Goal: Answer question/provide support: Share knowledge or assist other users

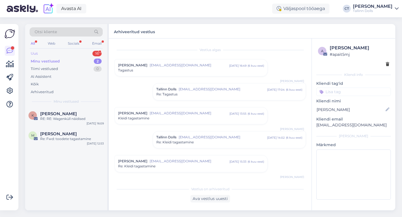
scroll to position [289, 0]
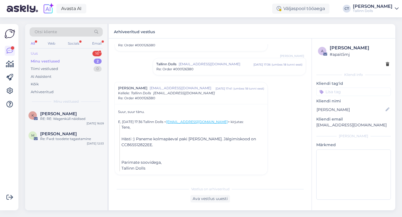
click at [64, 52] on div "Uus 16" at bounding box center [66, 54] width 73 height 8
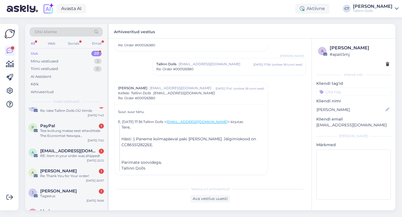
scroll to position [179, 0]
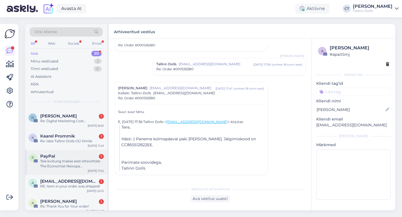
click at [74, 157] on div "PayPal 1" at bounding box center [72, 156] width 64 height 5
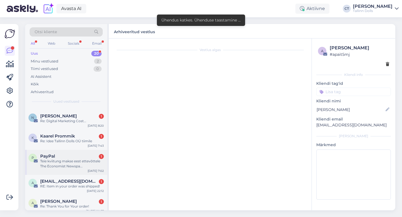
scroll to position [0, 0]
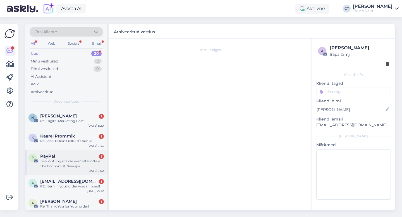
click at [89, 155] on div "PayPal 1" at bounding box center [72, 156] width 64 height 5
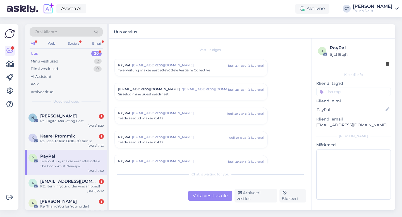
scroll to position [2308, 0]
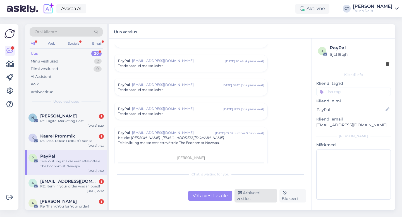
click at [242, 198] on div "Arhiveeri vestlus" at bounding box center [255, 195] width 43 height 13
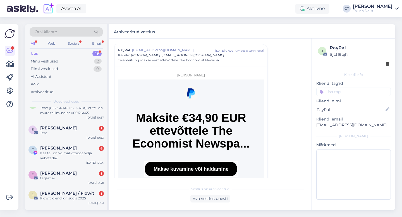
scroll to position [116, 0]
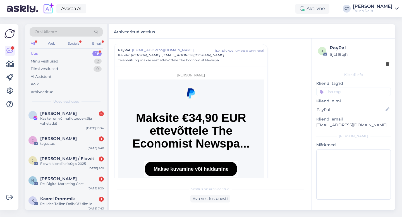
click at [76, 165] on div "Flowit kliendikiri sügis 2025" at bounding box center [72, 163] width 64 height 5
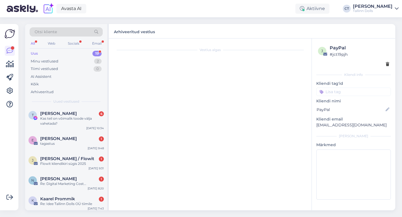
scroll to position [0, 0]
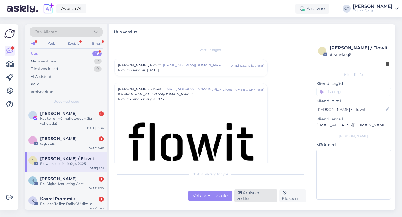
click at [246, 197] on div "Arhiveeri vestlus" at bounding box center [255, 195] width 43 height 13
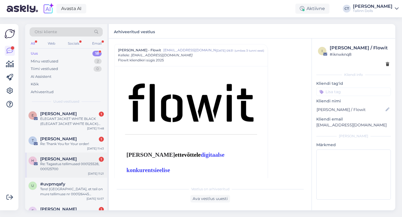
scroll to position [82, 0]
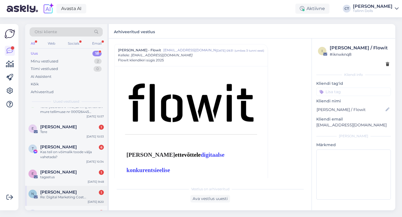
click at [64, 190] on span "[PERSON_NAME]" at bounding box center [58, 192] width 37 height 5
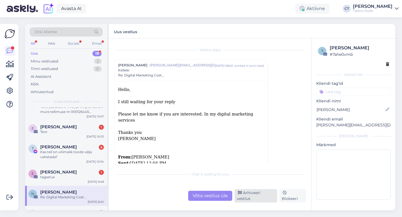
click at [249, 196] on div "Arhiveeri vestlus" at bounding box center [255, 195] width 43 height 13
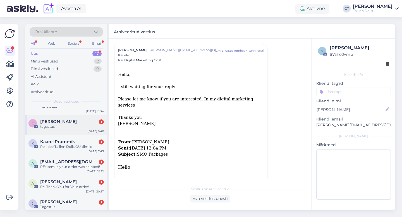
scroll to position [143, 0]
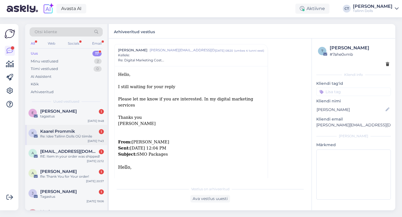
click at [81, 132] on div "Kaarel Prommik 1" at bounding box center [72, 131] width 64 height 5
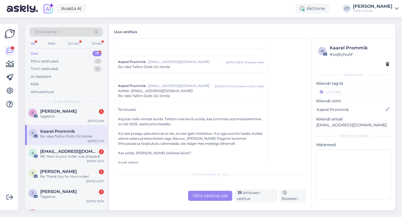
scroll to position [30, 0]
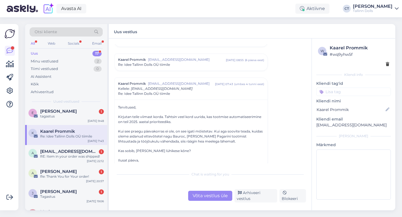
click at [247, 193] on div "Võta vestlus üle Arhiveeri vestlus Blokeeri" at bounding box center [209, 195] width 191 height 13
click at [247, 196] on div "Arhiveeri vestlus" at bounding box center [255, 195] width 43 height 13
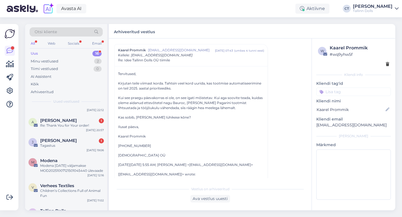
scroll to position [175, 0]
click at [75, 169] on div "Modena [DATE] väljamakse MOD20251007121501045440 ülevaade" at bounding box center [72, 168] width 64 height 10
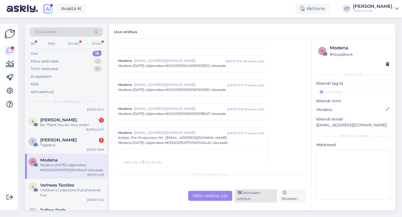
click at [253, 196] on div "Arhiveeri vestlus" at bounding box center [255, 195] width 43 height 13
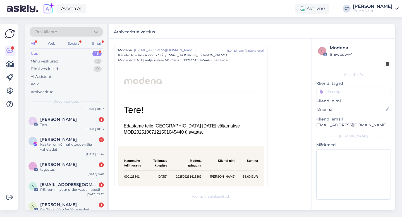
scroll to position [239, 0]
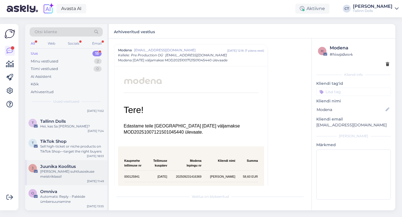
click at [64, 165] on span "Juunika Koolitus" at bounding box center [58, 166] width 36 height 5
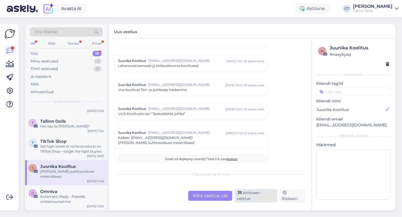
click at [248, 197] on div "Arhiveeri vestlus" at bounding box center [255, 195] width 43 height 13
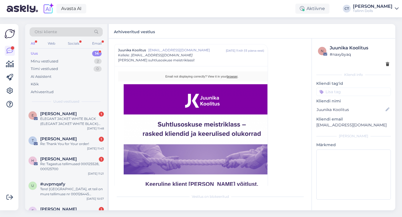
scroll to position [213, 0]
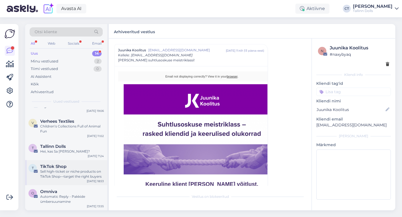
click at [59, 167] on span "TikTok Shop" at bounding box center [53, 166] width 26 height 5
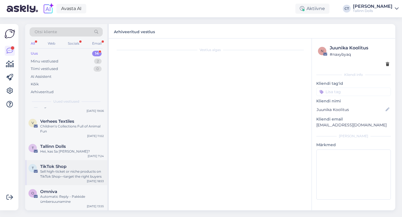
scroll to position [0, 0]
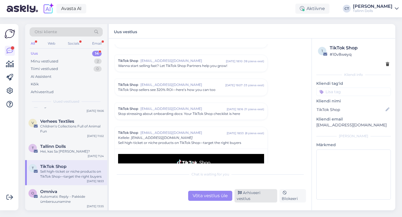
click at [268, 198] on div "Arhiveeri vestlus" at bounding box center [255, 195] width 43 height 13
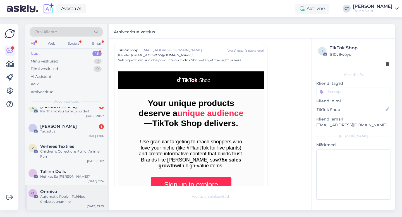
click at [67, 190] on div "Omniva" at bounding box center [72, 191] width 64 height 5
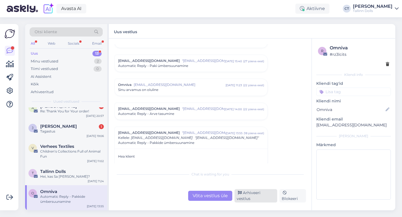
click at [256, 196] on div "Arhiveeri vestlus" at bounding box center [255, 195] width 43 height 13
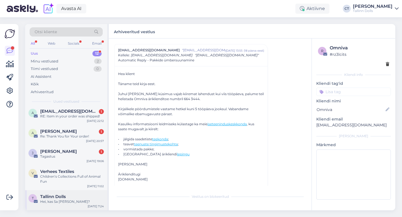
click at [69, 197] on div "Tallinn Dolls" at bounding box center [72, 196] width 64 height 5
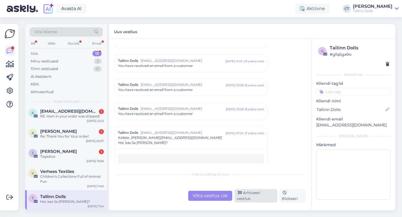
click at [268, 198] on div "Arhiveeri vestlus" at bounding box center [255, 195] width 43 height 13
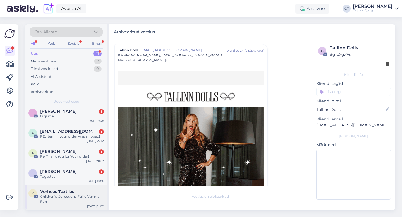
click at [83, 195] on div "Children’s Collections Full of Animal Fun" at bounding box center [72, 199] width 64 height 10
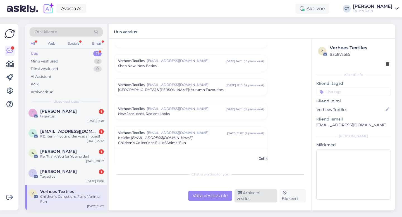
click at [255, 197] on div "Arhiveeri vestlus" at bounding box center [255, 195] width 43 height 13
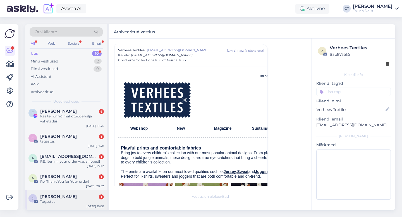
click at [76, 197] on div "Jaanika Luik 1" at bounding box center [72, 196] width 64 height 5
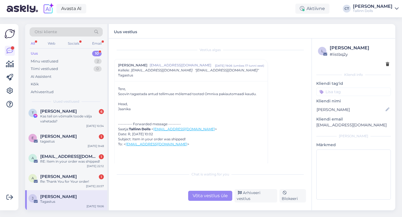
click at [199, 197] on div "Võta vestlus üle" at bounding box center [210, 196] width 44 height 10
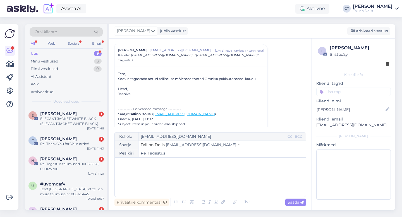
click at [197, 188] on div "﻿" at bounding box center [209, 176] width 185 height 33
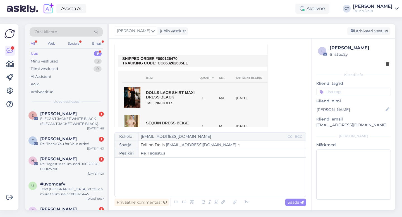
click at [146, 171] on div "﻿" at bounding box center [209, 176] width 185 height 33
click at [174, 172] on div "﻿" at bounding box center [209, 176] width 185 height 33
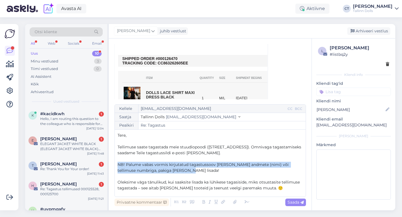
drag, startPoint x: 187, startPoint y: 171, endPoint x: 116, endPoint y: 165, distance: 70.5
click at [116, 165] on div "Kellele [EMAIL_ADDRESS][DOMAIN_NAME] CC BCC Saatja Tallinn Dolls [EMAIL_ADDRESS…" at bounding box center [209, 150] width 191 height 93
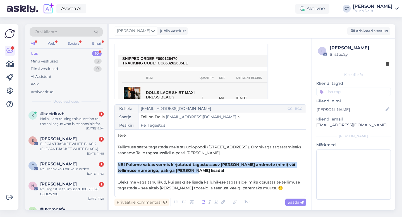
click at [203, 202] on icon at bounding box center [203, 202] width 6 height 8
click at [295, 200] on span "Saada" at bounding box center [295, 202] width 16 height 5
type input "Re: Tagastus"
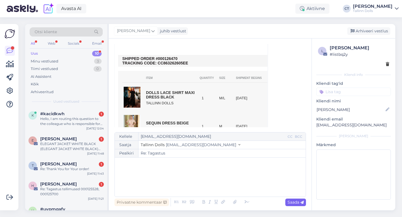
scroll to position [382, 0]
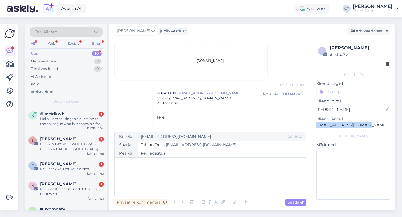
drag, startPoint x: 365, startPoint y: 124, endPoint x: 315, endPoint y: 124, distance: 50.2
click at [315, 124] on div "l [PERSON_NAME] # listbq2y Kliendi info Kliendi tag'id Kliendi nimi [PERSON_NAM…" at bounding box center [353, 124] width 83 height 170
copy p "[EMAIL_ADDRESS][DOMAIN_NAME]"
click at [376, 28] on div "Arhiveeri vestlus" at bounding box center [368, 31] width 43 height 8
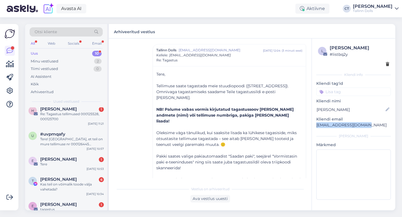
scroll to position [0, 0]
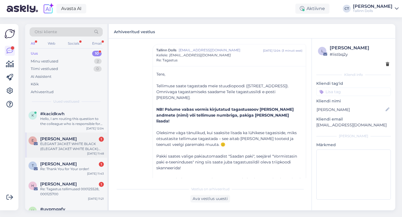
click at [75, 150] on div "ELEGANT JACKET WHITE BLACK (ELEGANT JACKET WHITE BLACK) tagastus" at bounding box center [72, 146] width 64 height 10
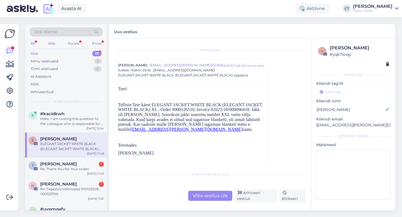
scroll to position [2, 0]
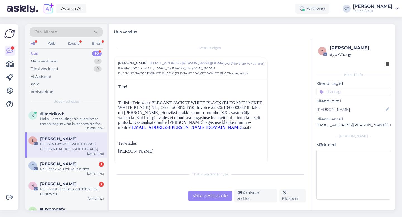
click at [211, 194] on div "Võta vestlus üle" at bounding box center [210, 196] width 44 height 10
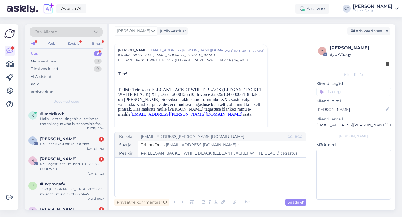
click at [209, 184] on div "﻿" at bounding box center [209, 176] width 185 height 33
click at [151, 179] on div "﻿" at bounding box center [209, 176] width 185 height 33
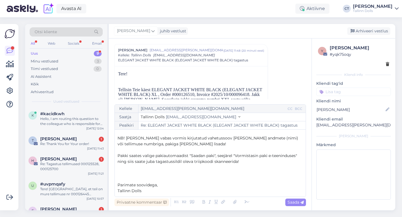
scroll to position [0, 0]
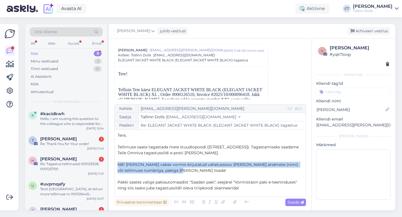
drag, startPoint x: 185, startPoint y: 169, endPoint x: 109, endPoint y: 159, distance: 76.5
click at [109, 159] on div "Vestlus algas [PERSON_NAME] [EMAIL_ADDRESS][PERSON_NAME][DOMAIN_NAME] [DATE] 11…" at bounding box center [210, 125] width 203 height 172
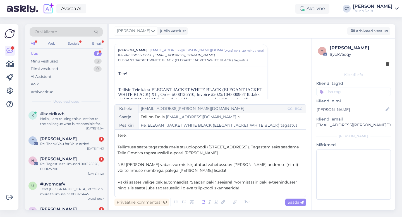
click at [205, 203] on icon at bounding box center [203, 202] width 6 height 8
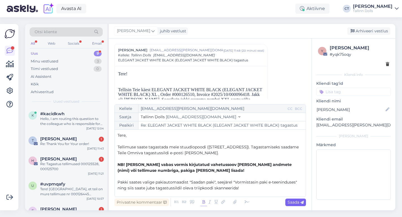
click at [298, 199] on div "Saada" at bounding box center [295, 203] width 21 height 8
type input "Re: ELEGANT JACKET WHITE BLACK (ELEGANT JACKET WHITE BLACK) tagastus"
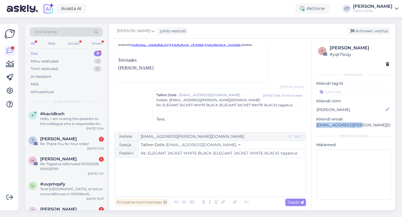
drag, startPoint x: 364, startPoint y: 125, endPoint x: 313, endPoint y: 124, distance: 50.8
click at [313, 124] on div "y [PERSON_NAME] # yqk75oqy Kliendi info Kliendi tag'id Kliendi nimi [PERSON_NAM…" at bounding box center [353, 124] width 83 height 170
copy p "[EMAIL_ADDRESS][PERSON_NAME][DOMAIN_NAME]"
click at [370, 30] on div "Arhiveeri vestlus" at bounding box center [368, 31] width 43 height 8
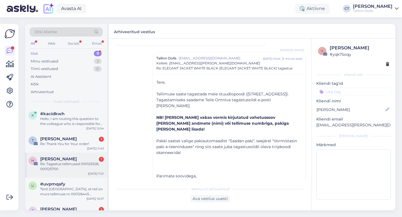
click at [54, 163] on div "Re: Tagastus tellimused 000125528, 000125700" at bounding box center [72, 167] width 64 height 10
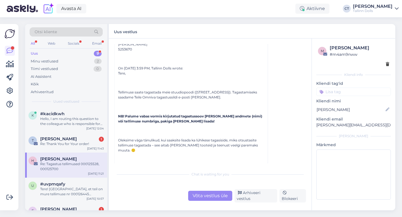
scroll to position [172, 0]
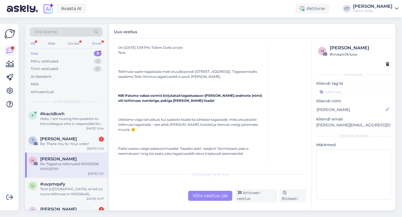
click at [209, 196] on div "Võta vestlus üle" at bounding box center [210, 196] width 44 height 10
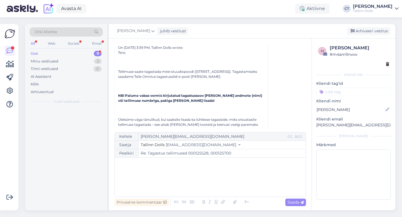
scroll to position [63, 0]
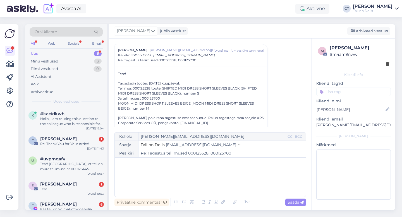
click at [209, 187] on div "﻿" at bounding box center [209, 176] width 185 height 33
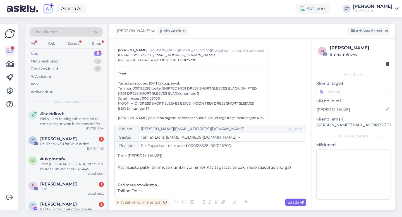
click at [305, 200] on div "Saada" at bounding box center [295, 203] width 21 height 8
type input "Re: Re: Tagastus tellimused 000125528, 000125700"
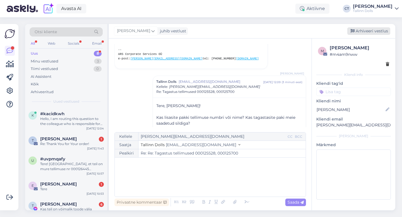
click at [365, 31] on div "Arhiveeri vestlus" at bounding box center [368, 31] width 43 height 8
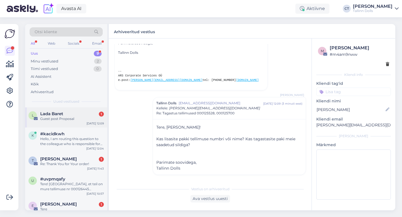
click at [82, 119] on div "Guest post Proposal" at bounding box center [72, 118] width 64 height 5
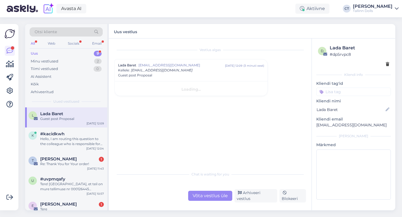
scroll to position [0, 0]
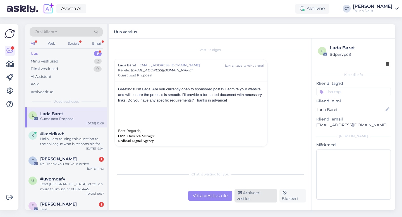
click at [250, 195] on div "Arhiveeri vestlus" at bounding box center [255, 195] width 43 height 13
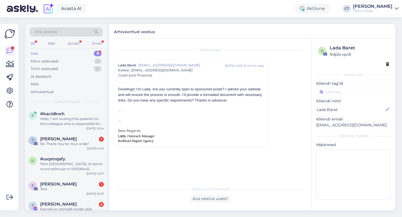
click at [112, 108] on div "Vestlus algas Lada Baret [EMAIL_ADDRESS][DOMAIN_NAME] [DATE] 12:09 ( 3 minuti e…" at bounding box center [210, 125] width 203 height 172
click at [92, 116] on div "#kacidkwh" at bounding box center [72, 113] width 64 height 5
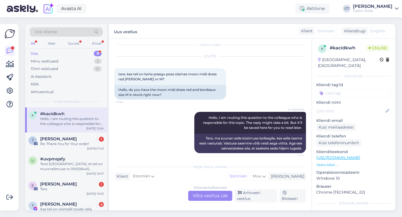
click at [203, 196] on div "Estonian to Estonian Võta vestlus üle" at bounding box center [210, 196] width 44 height 10
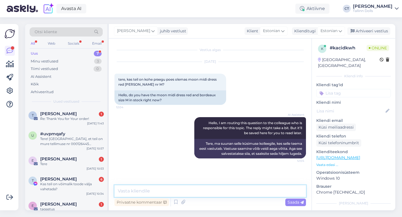
click at [204, 191] on textarea at bounding box center [209, 191] width 191 height 12
type textarea "Tere, kahjuks ei ole. Hetkel saadaval ainult veebipoest"
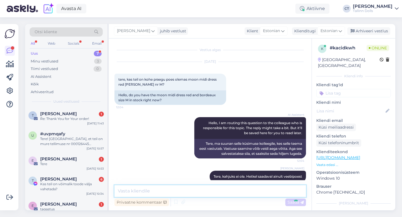
scroll to position [8, 0]
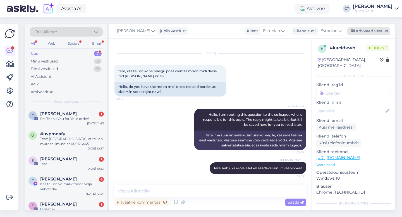
click at [361, 32] on div "Arhiveeri vestlus" at bounding box center [368, 31] width 43 height 8
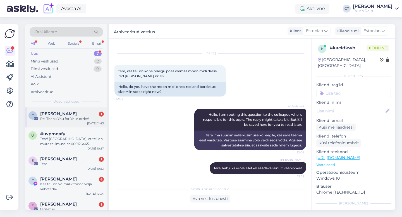
click at [79, 118] on div "Re: Thank You for Your order!" at bounding box center [72, 118] width 64 height 5
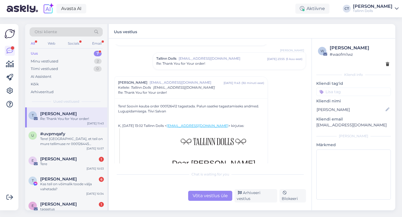
scroll to position [79, 0]
click at [210, 197] on div "Võta vestlus üle" at bounding box center [210, 196] width 44 height 10
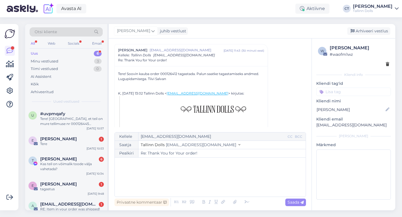
click at [209, 178] on div "﻿" at bounding box center [209, 176] width 185 height 33
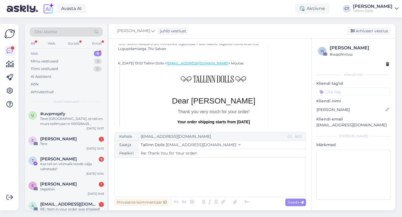
scroll to position [211, 0]
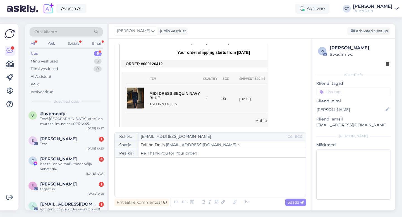
click at [183, 170] on div "﻿" at bounding box center [209, 176] width 185 height 33
click at [137, 184] on div "﻿" at bounding box center [209, 176] width 185 height 33
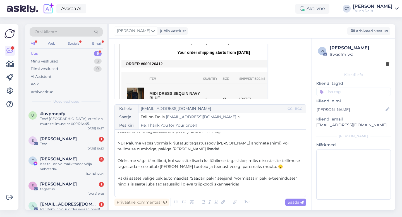
scroll to position [16, 0]
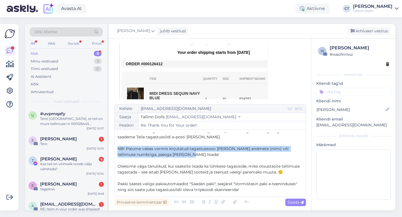
drag, startPoint x: 181, startPoint y: 156, endPoint x: 116, endPoint y: 150, distance: 65.8
click at [116, 150] on div "Kellele [EMAIL_ADDRESS][DOMAIN_NAME] CC BCC Saatja Tallinn Dolls [EMAIL_ADDRESS…" at bounding box center [209, 150] width 191 height 93
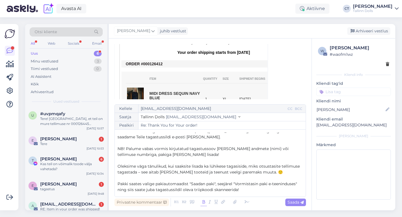
click at [204, 202] on icon at bounding box center [203, 202] width 6 height 8
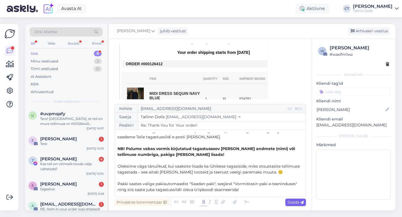
click at [296, 203] on span "Saada" at bounding box center [295, 202] width 16 height 5
type input "Re: Thank You for Your order!"
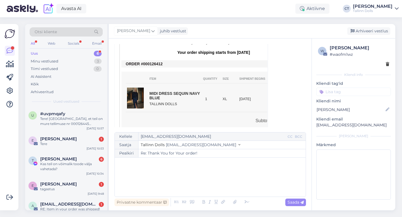
scroll to position [395, 0]
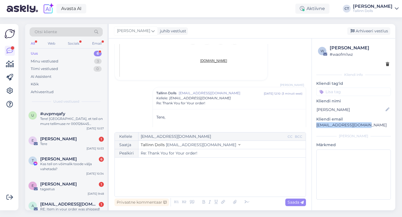
drag, startPoint x: 363, startPoint y: 126, endPoint x: 312, endPoint y: 126, distance: 50.5
click at [312, 126] on div "w Tiivi Salvan # waofm1wz Kliendi info Kliendi tag'id Kliendi nimi [PERSON_NAME…" at bounding box center [353, 124] width 83 height 170
copy p "[EMAIL_ADDRESS][DOMAIN_NAME]"
click at [375, 28] on div "Arhiveeri vestlus" at bounding box center [368, 31] width 43 height 8
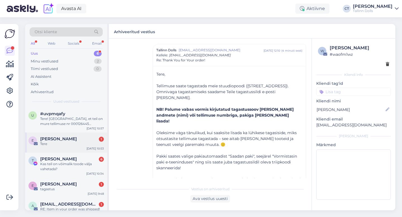
click at [89, 140] on div "[PERSON_NAME] 1" at bounding box center [72, 138] width 64 height 5
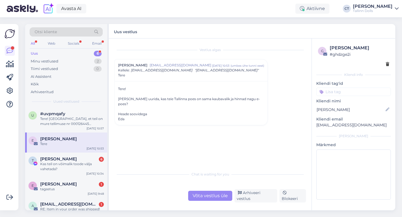
click at [214, 196] on div "Võta vestlus üle" at bounding box center [210, 196] width 44 height 10
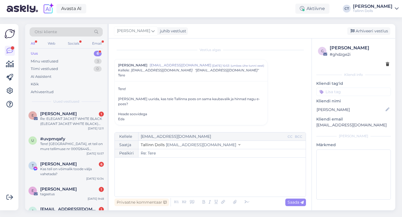
click at [212, 182] on div "﻿" at bounding box center [209, 176] width 185 height 33
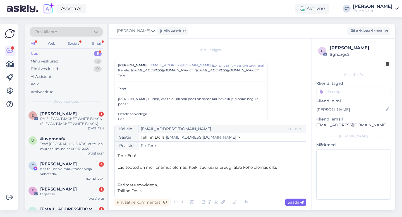
click at [291, 201] on span "Saada" at bounding box center [295, 202] width 16 height 5
type input "Re: Tere"
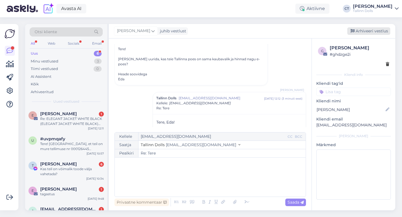
click at [373, 31] on div "Arhiveeri vestlus" at bounding box center [368, 31] width 43 height 8
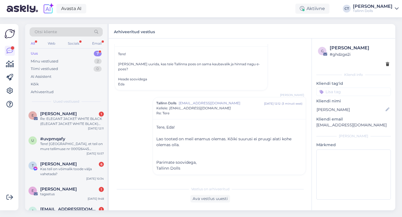
scroll to position [30, 0]
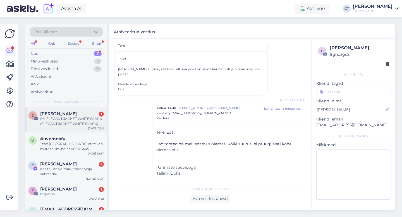
click at [81, 109] on div "E [PERSON_NAME] 1 Re: ELEGANT JACKET WHITE BLACK (ELEGANT JACKET WHITE BLACK) t…" at bounding box center [66, 119] width 82 height 25
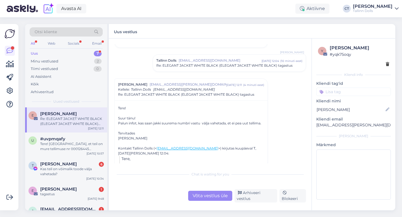
scroll to position [29, 0]
click at [206, 196] on div "Võta vestlus üle" at bounding box center [210, 196] width 44 height 10
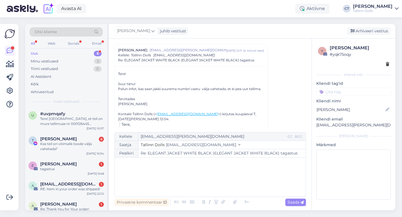
click at [206, 184] on div "﻿" at bounding box center [209, 176] width 185 height 33
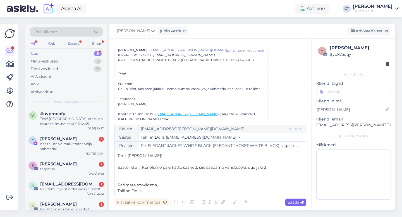
click at [298, 203] on span "Saada" at bounding box center [295, 202] width 16 height 5
type input "Re: Re: ELEGANT JACKET WHITE BLACK (ELEGANT JACKET WHITE BLACK) tagastus"
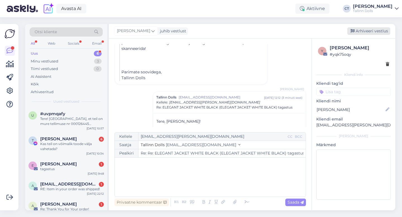
click at [377, 30] on div "Arhiveeri vestlus" at bounding box center [368, 31] width 43 height 8
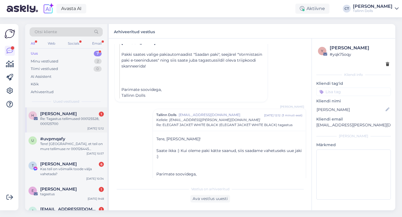
click at [92, 116] on div "[PERSON_NAME] 1" at bounding box center [72, 113] width 64 height 5
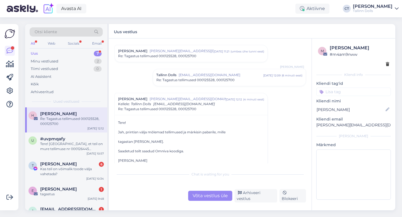
scroll to position [63, 0]
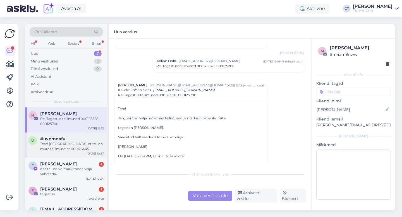
click at [65, 136] on div "u #uvpmqafy Tere! [GEOGRAPHIC_DATA], et teil on mure tellimuse nr 000126445 sta…" at bounding box center [66, 145] width 82 height 25
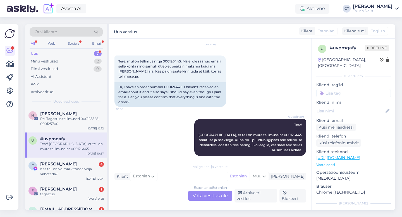
scroll to position [19, 0]
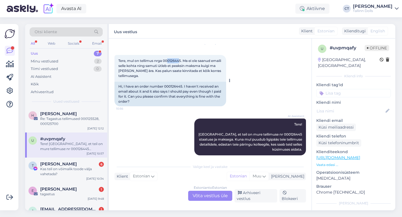
drag, startPoint x: 181, startPoint y: 61, endPoint x: 168, endPoint y: 61, distance: 13.1
click at [168, 61] on span "Tere, mul on tellimus nrga 000126445. Ma ei ole saanud emaili selle kohta ning …" at bounding box center [170, 68] width 104 height 19
copy span "012644"
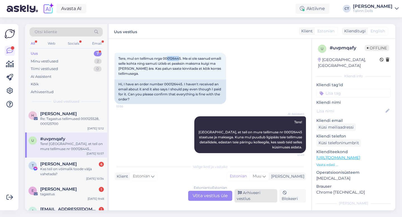
click at [270, 198] on div "Arhiveeri vestlus" at bounding box center [255, 195] width 43 height 13
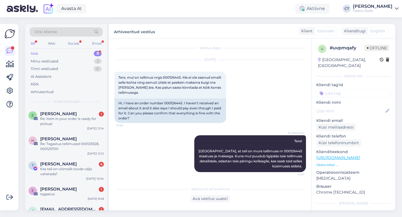
click at [140, 141] on div "AI Assistent Tere! [GEOGRAPHIC_DATA], et teil on mure tellimuse nr 000126445 st…" at bounding box center [209, 153] width 191 height 49
click at [67, 125] on div "Re: Item in your order is ready for pickup!" at bounding box center [72, 121] width 64 height 10
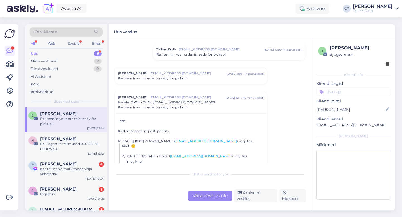
scroll to position [41, 0]
click at [199, 69] on div "[PERSON_NAME] [EMAIL_ADDRESS][DOMAIN_NAME] [DATE] 18:01 ( 4 päeva eest ) Re: It…" at bounding box center [191, 75] width 153 height 17
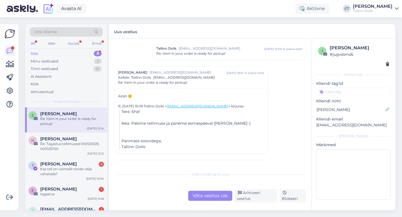
scroll to position [57, 0]
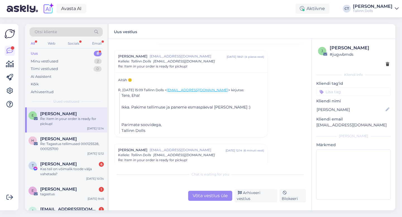
drag, startPoint x: 206, startPoint y: 204, endPoint x: 206, endPoint y: 198, distance: 6.7
click at [206, 204] on div "Vestlus algas [PERSON_NAME] [EMAIL_ADDRESS][DOMAIN_NAME] [DATE] 15:03 ( 4 päeva…" at bounding box center [210, 125] width 203 height 172
click at [206, 195] on div "Võta vestlus üle" at bounding box center [210, 196] width 44 height 10
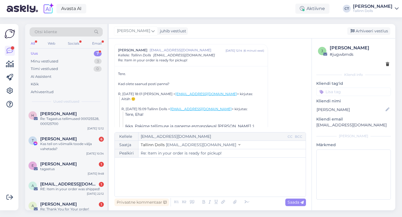
click at [206, 184] on div "﻿" at bounding box center [209, 176] width 185 height 33
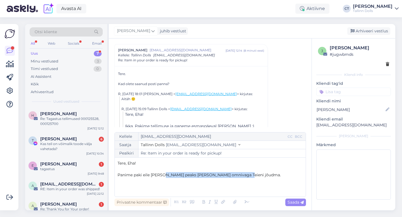
drag, startPoint x: 243, startPoint y: 175, endPoint x: 162, endPoint y: 176, distance: 80.9
click at [162, 176] on p "Panime paki eile [PERSON_NAME] peaks [PERSON_NAME] omnivaga Teieni jõudma." at bounding box center [209, 175] width 185 height 6
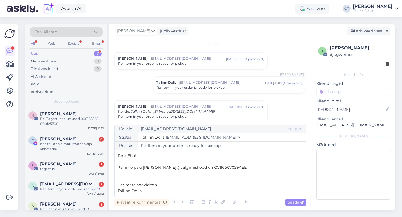
scroll to position [0, 0]
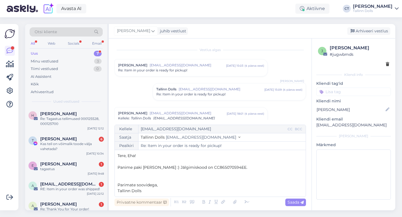
click at [176, 72] on span "Re: Item in your order is ready for pickup!" at bounding box center [152, 70] width 69 height 5
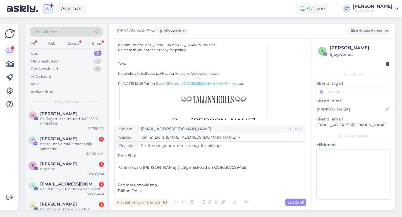
scroll to position [27, 0]
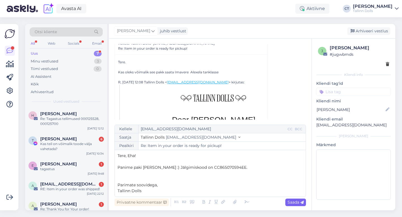
click at [293, 204] on span "Saada" at bounding box center [295, 202] width 16 height 5
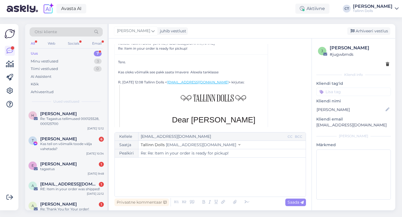
type input "Re: Item in your order is ready for pickup!"
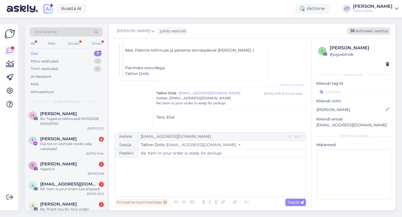
click at [365, 31] on div "Arhiveeri vestlus" at bounding box center [368, 31] width 43 height 8
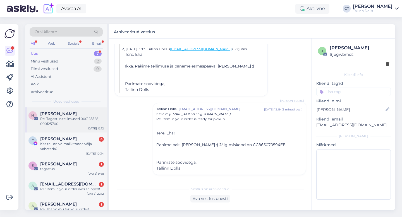
click at [56, 113] on span "[PERSON_NAME]" at bounding box center [58, 113] width 37 height 5
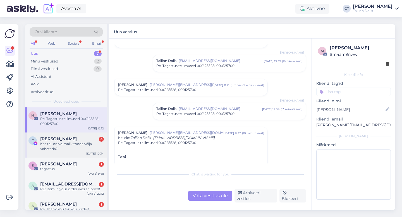
click at [72, 142] on div "Kas teil on võimalik toode välja vahetada?" at bounding box center [72, 146] width 64 height 10
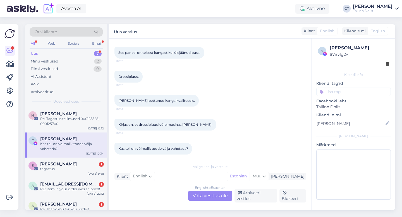
scroll to position [192, 0]
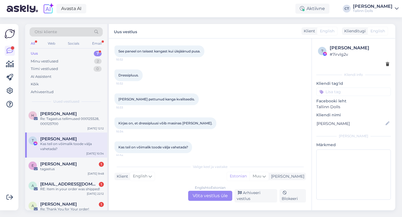
click at [206, 197] on div "English to Estonian Võta vestlus üle" at bounding box center [210, 196] width 44 height 10
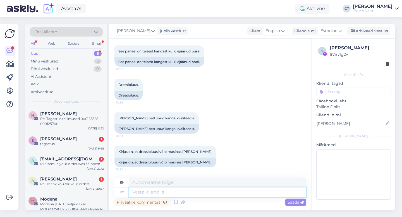
click at [208, 195] on textarea at bounding box center [217, 191] width 177 height 9
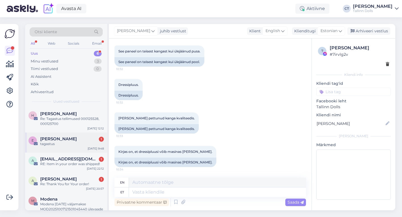
click at [68, 143] on div "tagastus" at bounding box center [72, 143] width 64 height 5
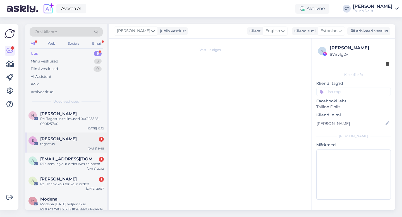
scroll to position [0, 0]
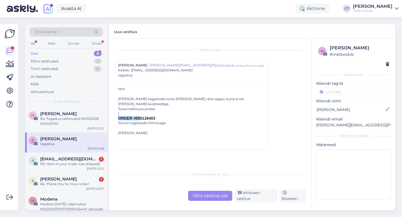
drag, startPoint x: 158, startPoint y: 114, endPoint x: 141, endPoint y: 113, distance: 17.3
click at [141, 113] on div "ORDER #000126403 Soovin tagastada Omnivaga." at bounding box center [191, 119] width 146 height 14
copy tbody "ORDER #00"
click at [201, 197] on div "Võta vestlus üle" at bounding box center [210, 196] width 44 height 10
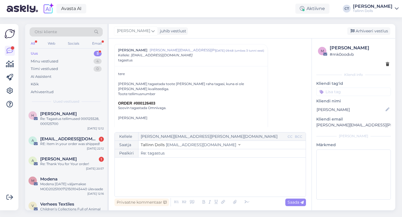
click at [200, 186] on div "﻿" at bounding box center [209, 176] width 185 height 33
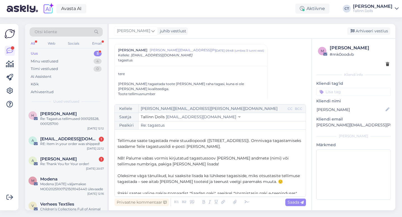
scroll to position [0, 0]
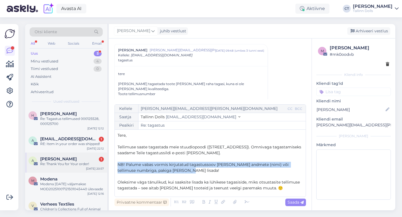
drag, startPoint x: 182, startPoint y: 170, endPoint x: 106, endPoint y: 164, distance: 77.0
click at [106, 164] on div "Otsi kliente All Web Socials Email Uus 5 Minu vestlused 4 Tiimi vestlused 0 AI …" at bounding box center [210, 117] width 370 height 186
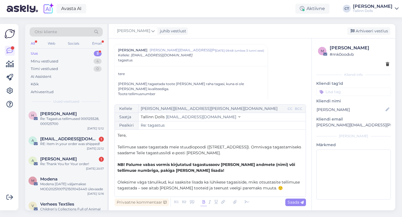
click at [204, 201] on icon at bounding box center [203, 202] width 6 height 8
click at [290, 202] on span "Saada" at bounding box center [295, 202] width 16 height 5
type input "Re: tagastus"
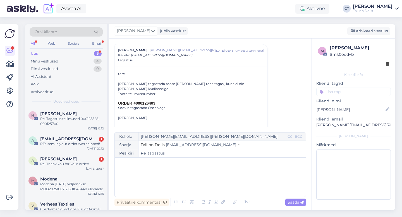
scroll to position [64, 0]
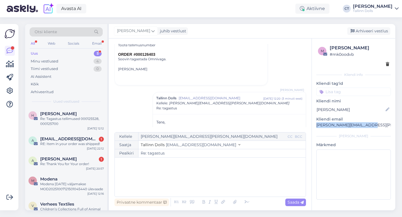
drag, startPoint x: 371, startPoint y: 126, endPoint x: 312, endPoint y: 126, distance: 59.7
click at [312, 126] on div "m [PERSON_NAME] # mk0oodvb Kliendi info Kliendi tag'id Kliendi nimi [PERSON_NAM…" at bounding box center [353, 124] width 83 height 170
copy p "[PERSON_NAME][EMAIL_ADDRESS][PERSON_NAME][DOMAIN_NAME]"
click at [376, 29] on div "Arhiveeri vestlus" at bounding box center [368, 31] width 43 height 8
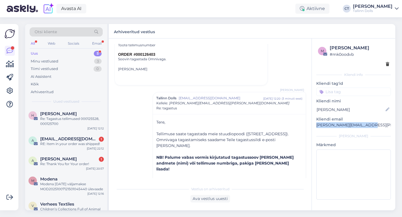
scroll to position [107, 0]
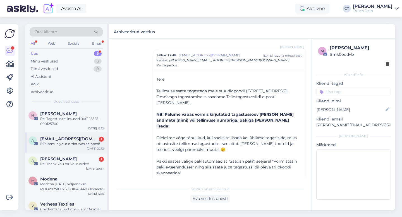
click at [78, 143] on div "RE: Item in your order was shipped!" at bounding box center [72, 143] width 64 height 5
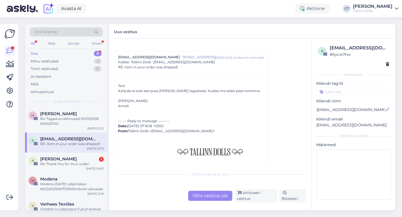
scroll to position [9, 0]
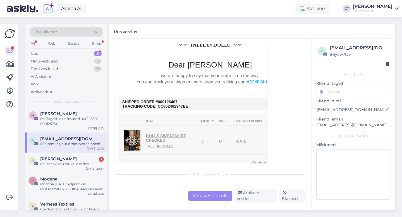
click at [207, 198] on div "Võta vestlus üle" at bounding box center [210, 196] width 44 height 10
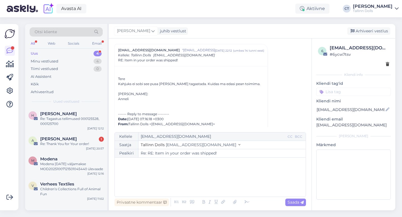
click at [208, 180] on div "﻿" at bounding box center [209, 176] width 185 height 33
drag, startPoint x: 370, startPoint y: 126, endPoint x: 315, endPoint y: 125, distance: 54.4
click at [315, 125] on div "6 [EMAIL_ADDRESS][DOMAIN_NAME] # 6ycw7tsv Kliendi info Kliendi tag'id Kliendi n…" at bounding box center [353, 124] width 83 height 170
copy p "[EMAIL_ADDRESS][DOMAIN_NAME]"
click at [177, 184] on div "﻿" at bounding box center [209, 176] width 185 height 33
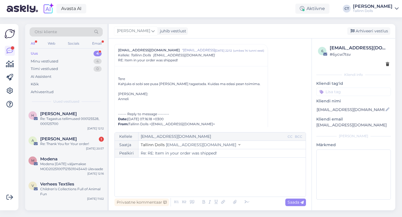
click at [149, 180] on div "﻿" at bounding box center [209, 176] width 185 height 33
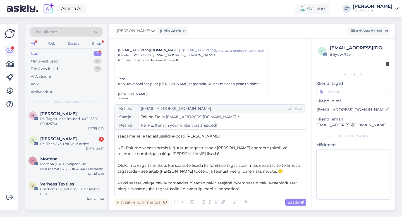
scroll to position [0, 0]
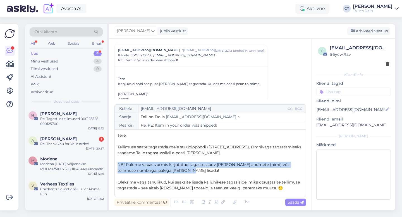
drag, startPoint x: 183, startPoint y: 172, endPoint x: 118, endPoint y: 164, distance: 65.7
click at [118, 164] on p "NB! Palume vabas vormis kirjutatud tagastussoov [PERSON_NAME] andmete (nimi) võ…" at bounding box center [209, 168] width 185 height 12
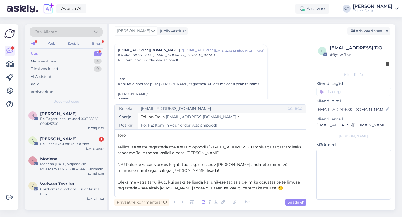
click at [203, 201] on icon at bounding box center [203, 202] width 6 height 8
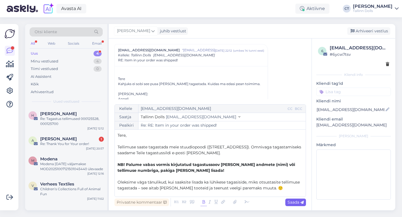
click at [293, 205] on div "Saada" at bounding box center [295, 203] width 21 height 8
type input "Re: Re: RE: Item in your order was shipped!"
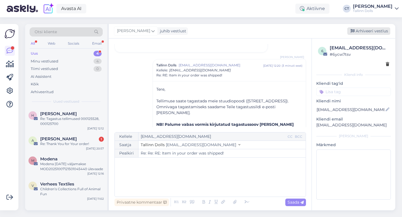
click at [368, 29] on div "Arhiveeri vestlus" at bounding box center [368, 31] width 43 height 8
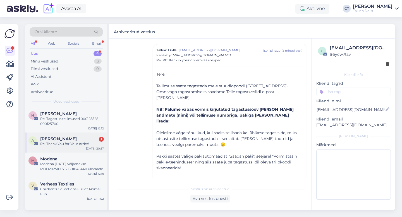
click at [75, 146] on div "Re: Thank You for Your order!" at bounding box center [72, 143] width 64 height 5
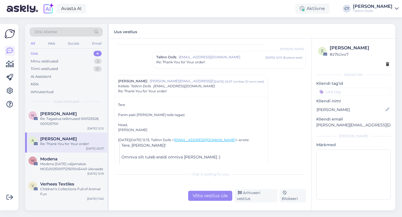
scroll to position [129, 0]
click at [202, 52] on div "Tallinn Dolls [EMAIL_ADDRESS][DOMAIN_NAME] [DATE] 12:13 ( 8 päeva eest ) Re: Th…" at bounding box center [229, 58] width 153 height 17
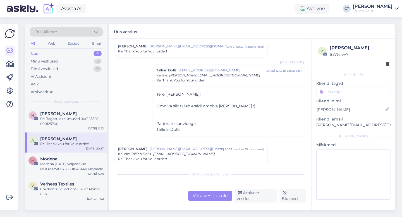
scroll to position [129, 0]
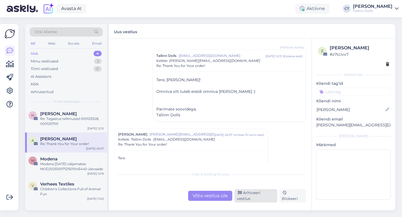
click at [263, 199] on div "Arhiveeri vestlus" at bounding box center [255, 195] width 43 height 13
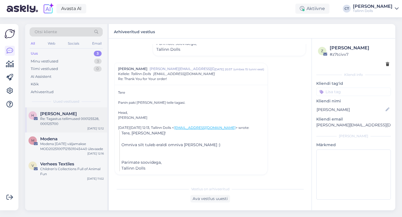
click at [84, 117] on div "Re: Tagastus tellimused 000125528, 000125700" at bounding box center [72, 121] width 64 height 10
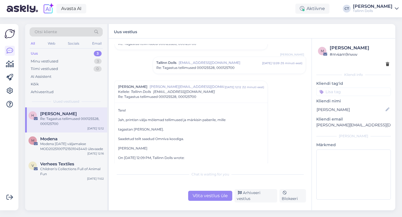
scroll to position [81, 0]
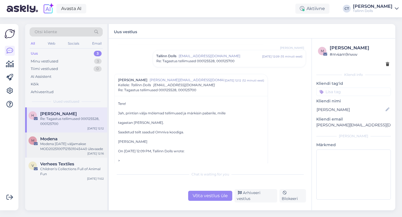
click at [56, 150] on div "Modena [DATE] väljamakse MOD20251007121501045440 ülevaade" at bounding box center [72, 146] width 64 height 10
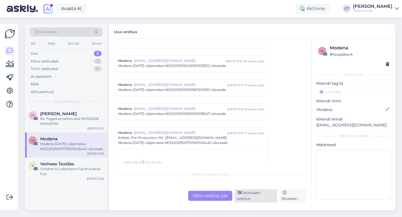
click at [252, 195] on div "Arhiveeri vestlus" at bounding box center [255, 195] width 43 height 13
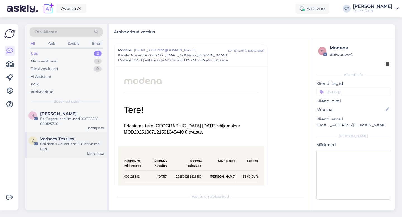
click at [81, 141] on div "Children’s Collections Full of Animal Fun" at bounding box center [72, 146] width 64 height 10
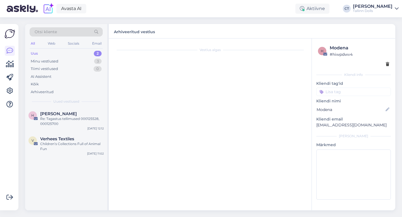
scroll to position [1636, 0]
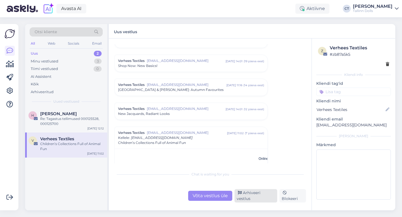
click at [254, 197] on div "Arhiveeri vestlus" at bounding box center [255, 195] width 43 height 13
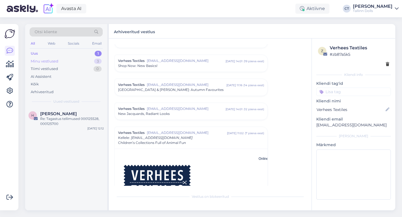
scroll to position [1719, 0]
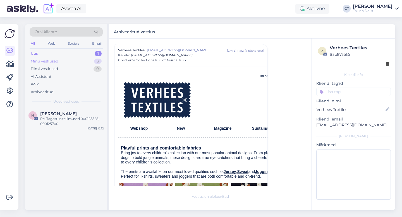
click at [70, 60] on div "Minu vestlused 3" at bounding box center [66, 61] width 73 height 8
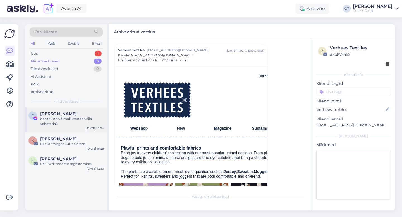
click at [68, 118] on div "Kas teil on võimalik toode välja vahetada?" at bounding box center [72, 121] width 64 height 10
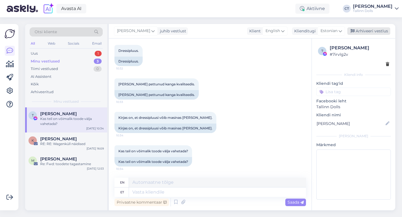
click at [369, 33] on div "Arhiveeri vestlus" at bounding box center [368, 31] width 43 height 8
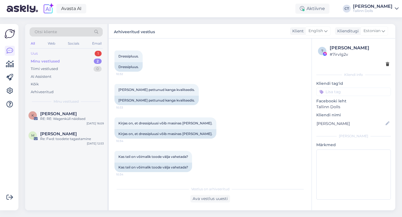
click at [57, 52] on div "Uus 1" at bounding box center [66, 54] width 73 height 8
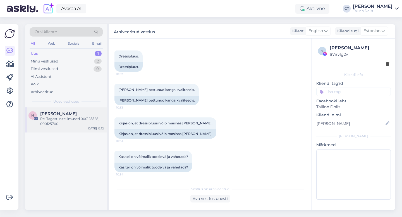
click at [54, 113] on span "[PERSON_NAME]" at bounding box center [58, 113] width 37 height 5
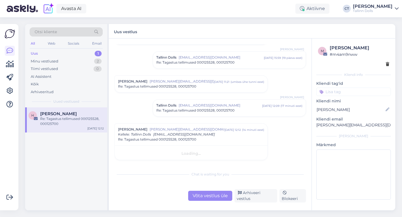
scroll to position [28, 0]
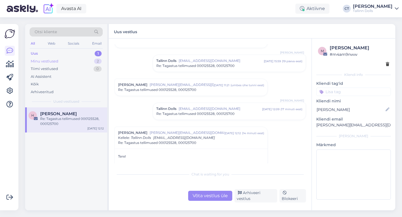
click at [52, 61] on div "Minu vestlused" at bounding box center [45, 62] width 28 height 6
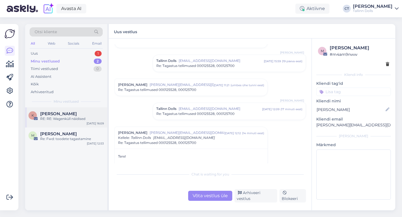
click at [57, 121] on div "RE: RE: Wagenküll näidised" at bounding box center [72, 118] width 64 height 5
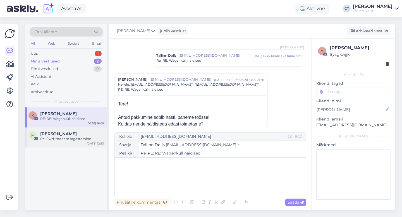
click at [58, 133] on span "[PERSON_NAME]" at bounding box center [58, 133] width 37 height 5
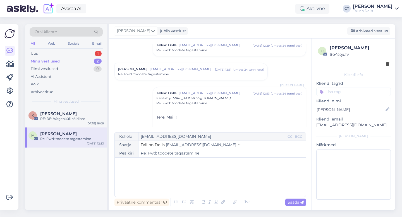
scroll to position [151, 0]
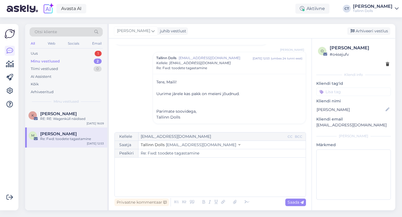
click at [169, 159] on div "Kellele [EMAIL_ADDRESS][DOMAIN_NAME] CC BCC Saatja Tallinn Dolls [EMAIL_ADDRESS…" at bounding box center [209, 164] width 191 height 65
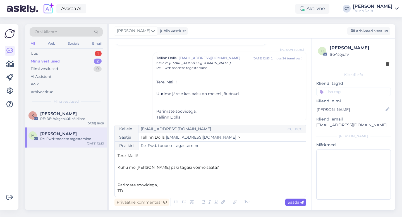
click at [293, 200] on span "Saada" at bounding box center [295, 202] width 16 height 5
type input "Re: Re: Fwd: toodete tagastamine"
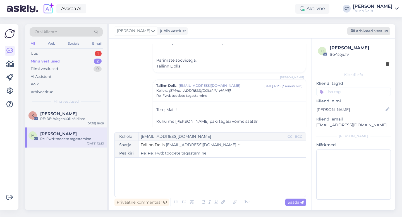
click at [364, 30] on div "Arhiveeri vestlus" at bounding box center [368, 31] width 43 height 8
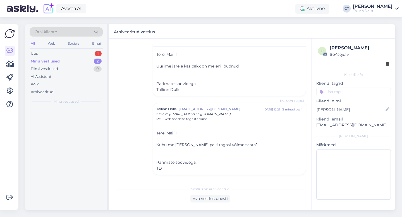
scroll to position [179, 0]
click at [59, 51] on div "Uus 1" at bounding box center [66, 54] width 73 height 8
click at [43, 51] on div "Uus 1" at bounding box center [66, 54] width 73 height 8
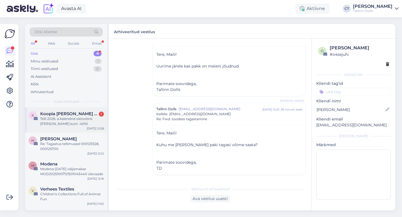
click at [46, 113] on span "Koopia [PERSON_NAME] & Rauam" at bounding box center [69, 113] width 58 height 5
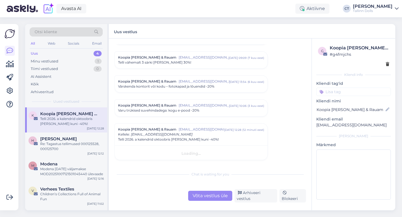
scroll to position [124, 0]
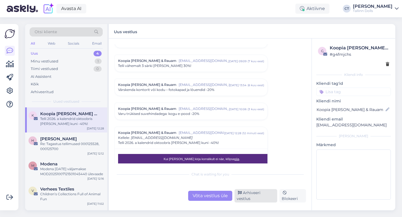
click at [250, 199] on div "Arhiveeri vestlus" at bounding box center [255, 195] width 43 height 13
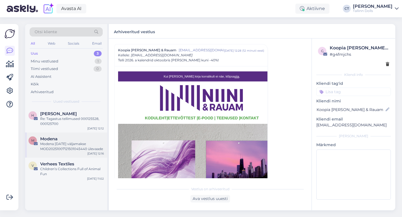
click at [79, 139] on div "Modena" at bounding box center [72, 138] width 64 height 5
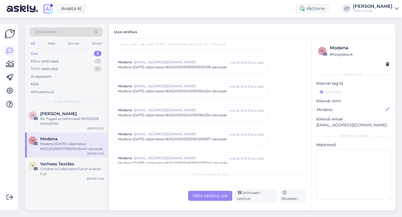
scroll to position [2368, 0]
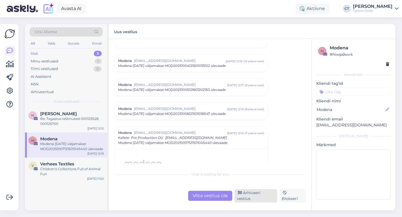
click at [243, 198] on div "Arhiveeri vestlus" at bounding box center [255, 195] width 43 height 13
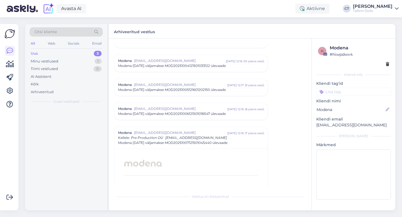
scroll to position [2450, 0]
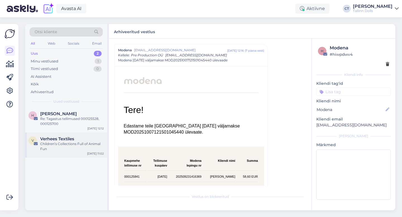
click at [73, 145] on div "Children’s Collections Full of Animal Fun" at bounding box center [72, 146] width 64 height 10
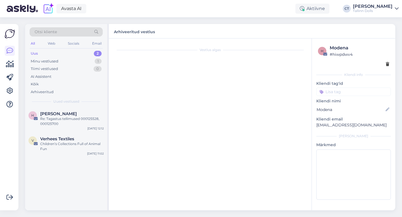
scroll to position [1636, 0]
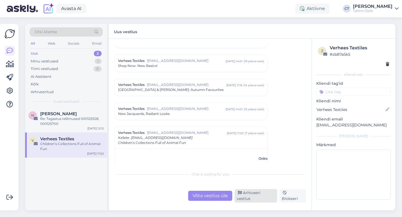
click at [247, 195] on div "Arhiveeri vestlus" at bounding box center [255, 195] width 43 height 13
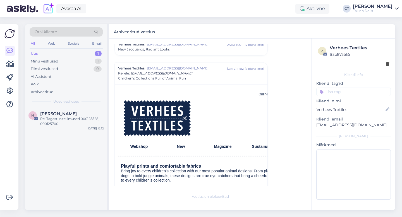
scroll to position [1649, 0]
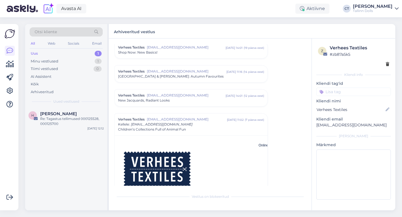
click at [56, 51] on div "Uus 1" at bounding box center [66, 54] width 73 height 8
click at [52, 49] on div "Otsi kliente All Web Socials Email Uus 2 Minu vestlused 1 Tiimi vestlused 0 AI …" at bounding box center [66, 65] width 82 height 83
click at [51, 52] on div "Uus 2" at bounding box center [66, 54] width 73 height 8
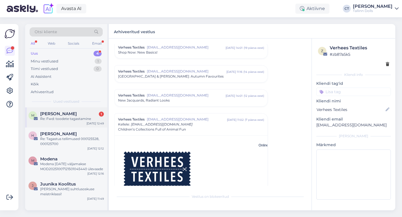
click at [65, 114] on div "Maili Kahu 1" at bounding box center [72, 113] width 64 height 5
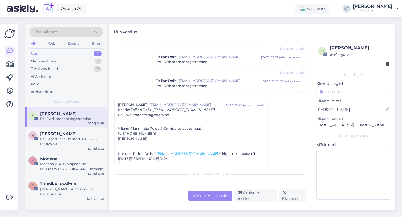
scroll to position [153, 0]
click at [73, 163] on div "Modena [DATE] väljamakse MOD20251007121501045440 ülevaade" at bounding box center [72, 167] width 64 height 10
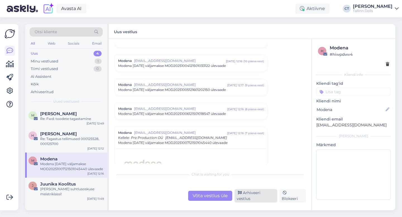
click at [264, 198] on div "Arhiveeri vestlus" at bounding box center [255, 195] width 43 height 13
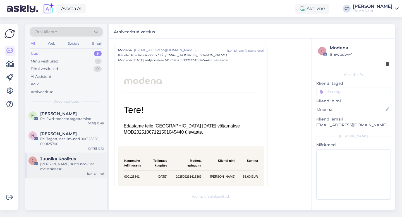
click at [63, 163] on div "[PERSON_NAME] suhtlusoskuse meistriklassi!" at bounding box center [72, 167] width 64 height 10
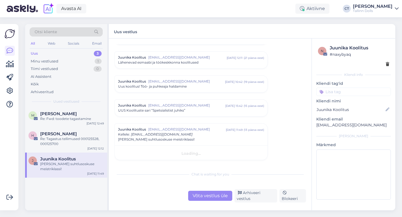
scroll to position [532, 0]
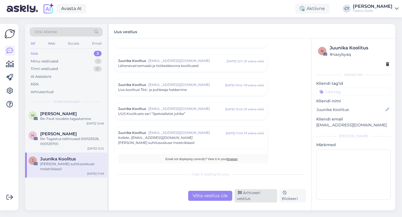
click at [260, 197] on div "Arhiveeri vestlus" at bounding box center [255, 195] width 43 height 13
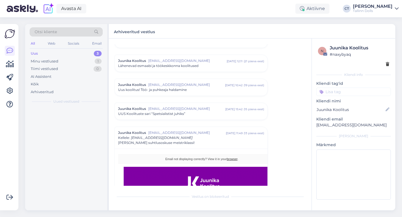
scroll to position [615, 0]
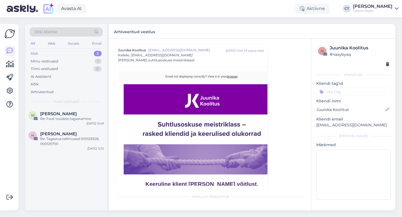
click at [65, 31] on div "Otsi kliente" at bounding box center [66, 31] width 73 height 9
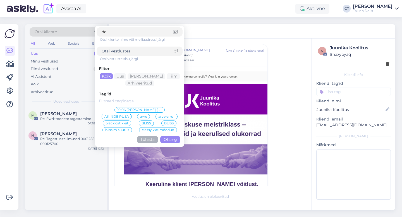
type input "[PERSON_NAME]"
click button "Otsing" at bounding box center [170, 139] width 20 height 7
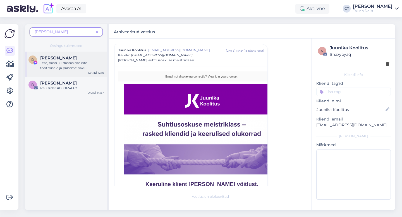
click at [63, 63] on div "Tere, hästi :) Edastasime info tootmisele ja paneme paki [PERSON_NAME] :) Tänam…" at bounding box center [72, 66] width 64 height 10
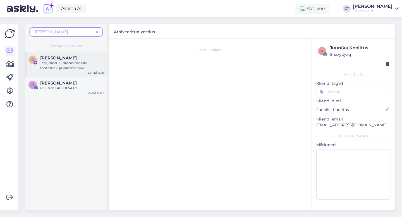
scroll to position [2649, 0]
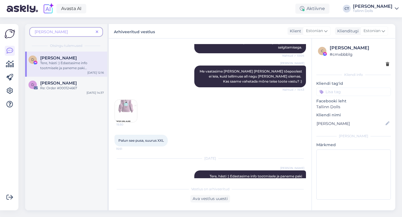
click at [127, 100] on img at bounding box center [126, 111] width 22 height 22
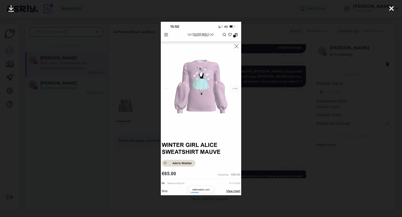
click at [269, 23] on div at bounding box center [201, 108] width 402 height 217
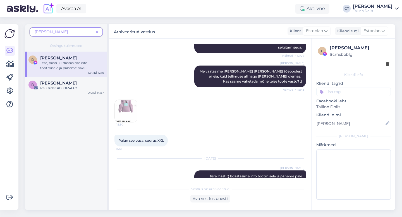
click at [98, 31] on icon at bounding box center [97, 32] width 3 height 4
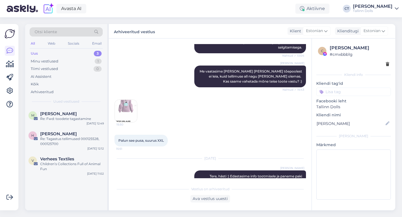
click at [74, 32] on div "Otsi kliente" at bounding box center [66, 31] width 73 height 9
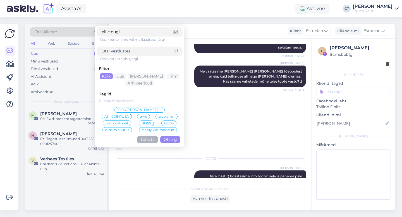
type input "pille nugis"
click button "Otsing" at bounding box center [170, 139] width 20 height 7
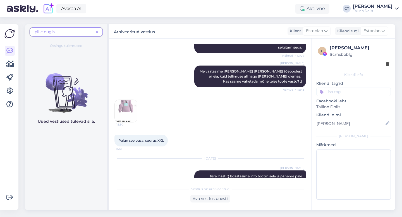
click at [69, 30] on span "pille nugis" at bounding box center [64, 32] width 59 height 6
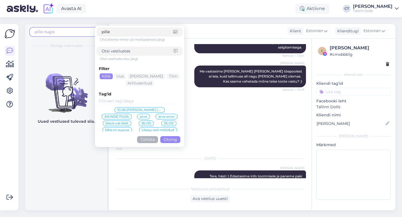
type input "pille"
click button "Otsing" at bounding box center [170, 139] width 20 height 7
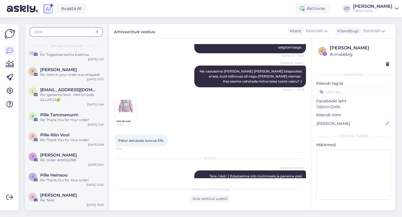
scroll to position [35, 0]
click at [63, 31] on span "pille" at bounding box center [64, 32] width 59 height 6
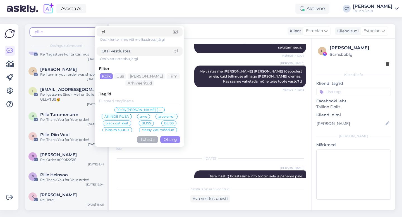
type input "p"
type input "[EMAIL_ADDRESS][DOMAIN_NAME]"
click button "Otsing" at bounding box center [170, 139] width 20 height 7
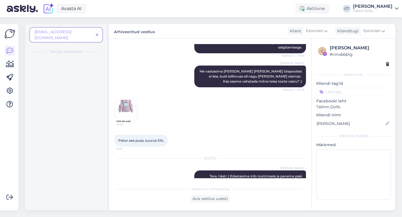
scroll to position [0, 0]
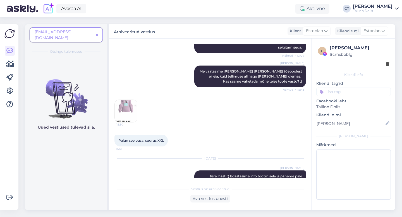
click at [99, 32] on span at bounding box center [96, 35] width 7 height 6
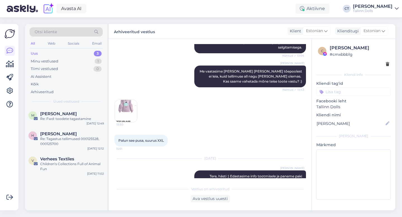
click at [56, 50] on div "Uus 3" at bounding box center [66, 54] width 73 height 8
click at [62, 125] on div "M [PERSON_NAME] Re: Fwd: toodete tagastamine [DATE] 12:49" at bounding box center [66, 117] width 82 height 20
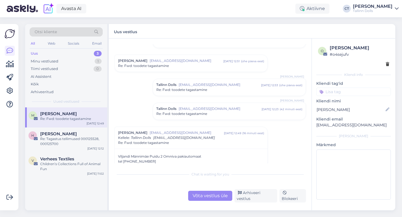
scroll to position [142, 0]
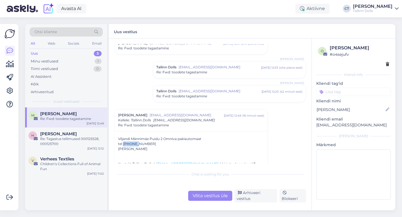
drag, startPoint x: 137, startPoint y: 143, endPoint x: 123, endPoint y: 143, distance: 14.5
click at [123, 143] on div "tel [PHONE_NUMBER]" at bounding box center [191, 143] width 146 height 5
copy div "5277599"
click at [76, 55] on div "Uus 3" at bounding box center [66, 54] width 73 height 8
click at [76, 59] on div "Minu vestlused 1" at bounding box center [66, 61] width 73 height 8
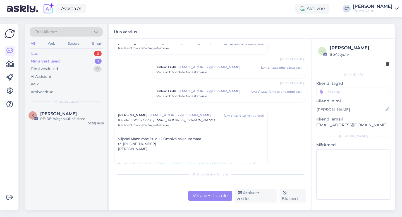
click at [77, 52] on div "Uus 3" at bounding box center [66, 54] width 73 height 8
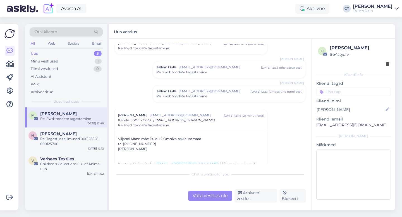
click at [198, 197] on div "Võta vestlus üle" at bounding box center [210, 196] width 44 height 10
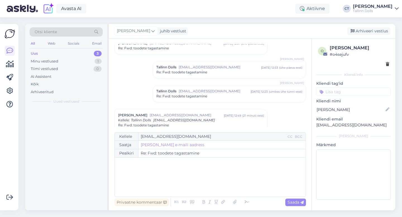
scroll to position [207, 0]
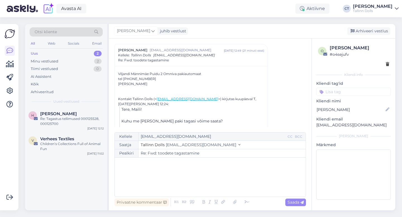
click at [200, 185] on div "﻿" at bounding box center [209, 176] width 185 height 33
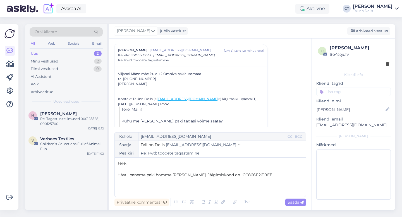
click at [225, 175] on span "Hästi, paneme paki homme [PERSON_NAME]. Jälgimiskood on CC866112619EE." at bounding box center [194, 174] width 155 height 5
click at [256, 175] on p "Hästi, paneme paki homme [PERSON_NAME]. Jälgimiskood on CC866112619EE." at bounding box center [209, 175] width 185 height 6
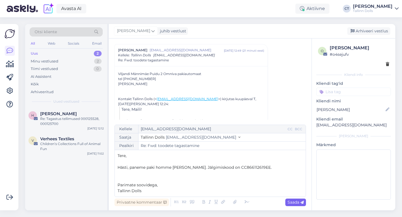
click at [297, 201] on span "Saada" at bounding box center [295, 202] width 16 height 5
type input "Re: Re: Fwd: toodete tagastamine"
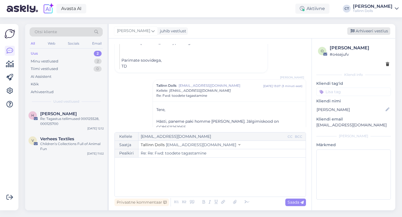
click at [365, 35] on div "Arhiveeri vestlus" at bounding box center [368, 31] width 43 height 8
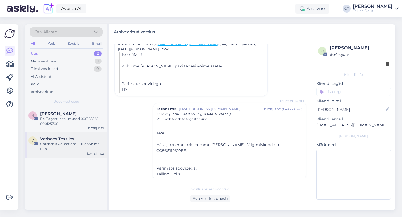
click at [62, 152] on div "V Verhees Textiles Children’s Collections Full of Animal Fun [DATE] 11:02" at bounding box center [66, 145] width 82 height 25
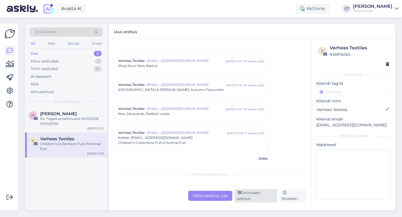
click at [250, 199] on div "Arhiveeri vestlus" at bounding box center [255, 195] width 43 height 13
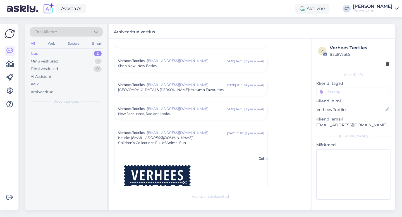
scroll to position [1719, 0]
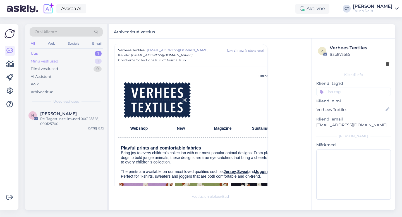
click at [71, 58] on div "Minu vestlused 1" at bounding box center [66, 61] width 73 height 8
click at [63, 123] on div "K [PERSON_NAME] RE: RE: Wagenküll näidised [DATE] 16:09" at bounding box center [66, 117] width 82 height 20
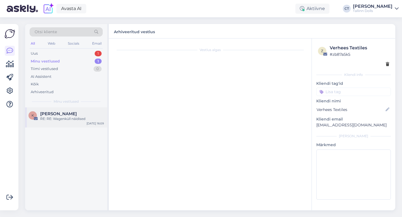
scroll to position [130, 0]
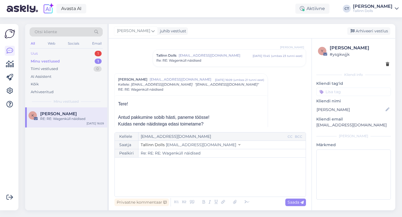
click at [39, 54] on div "Uus 1" at bounding box center [66, 54] width 73 height 8
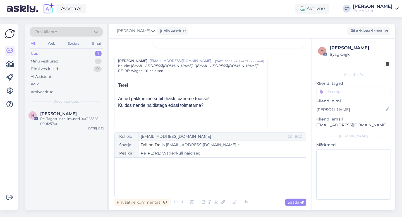
scroll to position [149, 0]
click at [169, 173] on div "﻿" at bounding box center [209, 176] width 185 height 33
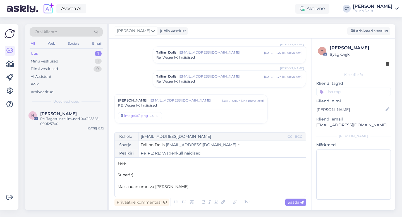
scroll to position [44, 0]
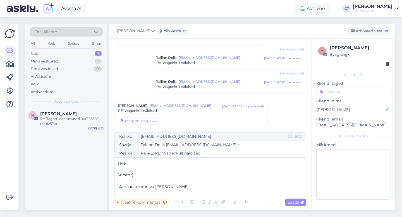
click at [191, 84] on span "[EMAIL_ADDRESS][DOMAIN_NAME]" at bounding box center [221, 81] width 85 height 5
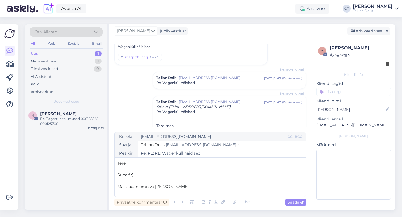
click at [195, 84] on span "Re: Wagenküll näidised" at bounding box center [175, 82] width 39 height 5
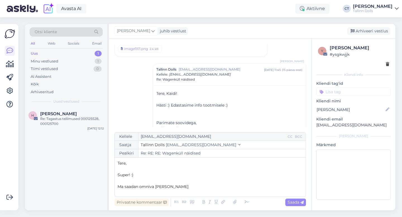
scroll to position [0, 0]
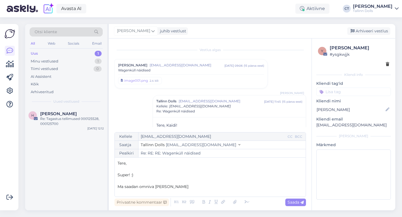
click at [196, 61] on div "[PERSON_NAME] [EMAIL_ADDRESS][DOMAIN_NAME] [DATE] 09:06 ( 15 päeva eest ) Wagen…" at bounding box center [191, 73] width 153 height 29
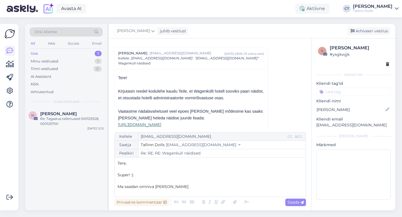
scroll to position [11, 0]
click at [182, 188] on p "Ma saadan omniva [PERSON_NAME]" at bounding box center [209, 187] width 185 height 6
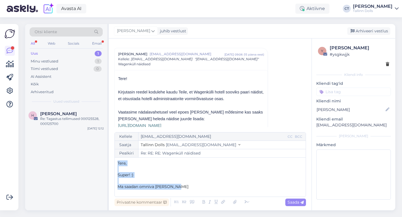
drag, startPoint x: 181, startPoint y: 188, endPoint x: 109, endPoint y: 154, distance: 79.8
click at [109, 154] on div "Vestlus algas [PERSON_NAME] [EMAIL_ADDRESS][DOMAIN_NAME] [DATE] 09:06 ( 15 päev…" at bounding box center [210, 125] width 203 height 172
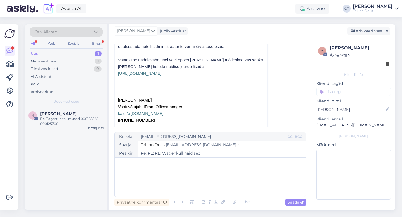
scroll to position [659, 0]
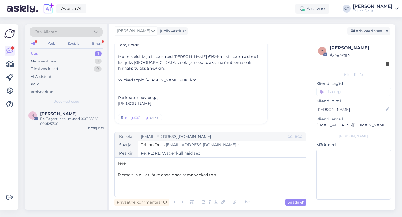
drag, startPoint x: 220, startPoint y: 175, endPoint x: 175, endPoint y: 174, distance: 44.9
click at [175, 174] on p "Teeme siis nii, et jätke endale see sama wicked top" at bounding box center [209, 175] width 185 height 6
click at [207, 177] on span "Teeme siis nii, et jätke endale see sama wicked top" at bounding box center [166, 174] width 98 height 5
drag, startPoint x: 217, startPoint y: 175, endPoint x: 150, endPoint y: 172, distance: 66.7
click at [150, 172] on span "Teeme siis nii, et jätke endale see sama wicked top" at bounding box center [166, 174] width 98 height 5
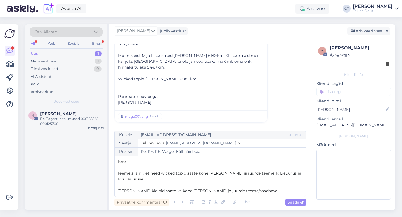
click at [250, 192] on p "[PERSON_NAME] kleidid saate ka kohe [PERSON_NAME] ja juurde teeme/saadame" at bounding box center [209, 191] width 185 height 6
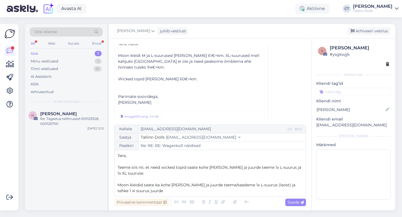
click at [296, 186] on span "Moon kleidid saate ka kohe [PERSON_NAME] ja juurde teeme/saadame 1x L-suurus (l…" at bounding box center [206, 187] width 179 height 11
click at [289, 184] on span "[PERSON_NAME] kleidid saate ka kohe [PERSON_NAME] ja juurde teeme/saadame 1x L-…" at bounding box center [208, 187] width 183 height 11
click at [230, 193] on p "[PERSON_NAME] kleidid saate ka kohe [PERSON_NAME] ja juurde teeme/saadame 1x L-…" at bounding box center [209, 188] width 185 height 12
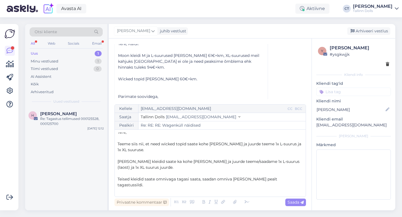
scroll to position [9, 0]
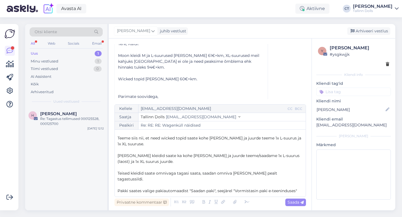
click at [244, 189] on p "Pakki saates valige pakiautomaadist "Saadan paki", seejärel "Vormistasin paki e…" at bounding box center [209, 194] width 185 height 12
click at [207, 162] on p "[PERSON_NAME] kleidid saate ka kohe [PERSON_NAME] ja juurde teeme/saadame 1x L-…" at bounding box center [209, 159] width 185 height 12
click at [246, 193] on p "Pakki saates valige pakiautomaadist "Saadan paki", seejärel "Vormistasin paki e…" at bounding box center [209, 194] width 185 height 12
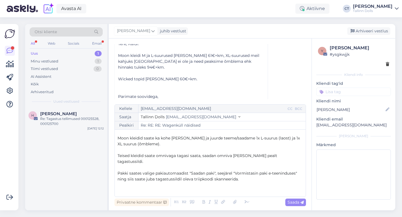
scroll to position [32, 0]
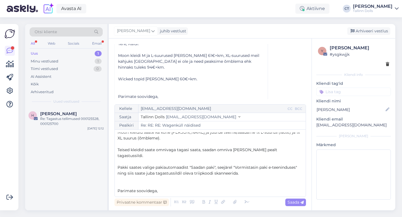
click at [258, 169] on p "Pakki saates valige pakiautomaadist "Saadan paki", seejärel "Vormistasin paki e…" at bounding box center [209, 171] width 185 height 12
click at [293, 203] on span "Saada" at bounding box center [295, 202] width 16 height 5
type input "Re: RE: RE: Wagenküll näidised"
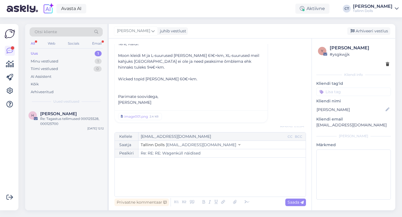
scroll to position [702, 0]
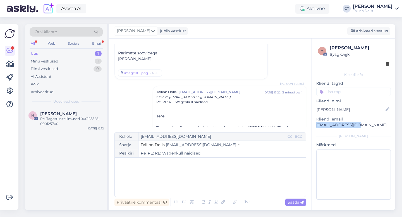
drag, startPoint x: 360, startPoint y: 126, endPoint x: 314, endPoint y: 125, distance: 45.5
click at [314, 125] on div "y [PERSON_NAME] # ysgkwjjk Kliendi info Kliendi tag'id Kliendi nimi [PERSON_NAM…" at bounding box center [353, 124] width 83 height 170
copy p "[EMAIL_ADDRESS][DOMAIN_NAME]"
click at [368, 30] on div "Arhiveeri vestlus" at bounding box center [368, 31] width 43 height 8
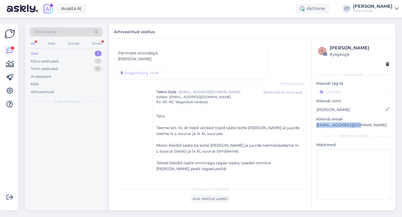
scroll to position [745, 0]
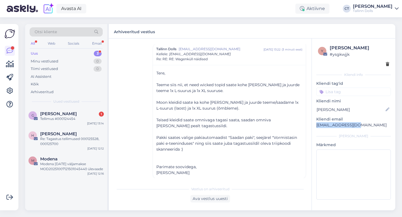
click at [37, 53] on div "Uus" at bounding box center [34, 54] width 7 height 6
click at [64, 108] on div "G [PERSON_NAME] 1 Tellimus #000124454 [DATE] 13:14" at bounding box center [66, 117] width 82 height 20
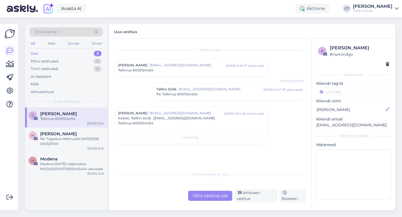
scroll to position [0, 0]
click at [62, 170] on div "Modena [DATE] väljamakse MOD20251007121501045440 ülevaade" at bounding box center [72, 167] width 64 height 10
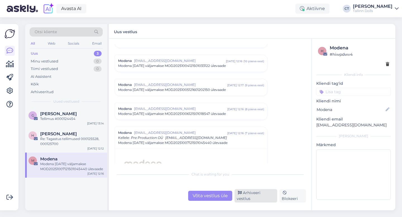
click at [256, 197] on div "Arhiveeri vestlus" at bounding box center [255, 195] width 43 height 13
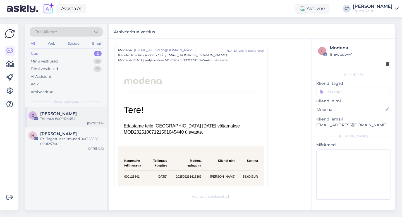
click at [51, 113] on span "[PERSON_NAME]" at bounding box center [58, 113] width 37 height 5
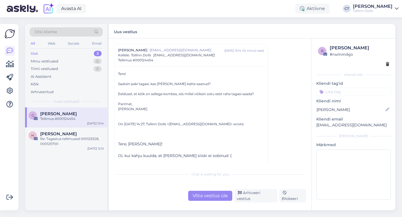
scroll to position [71, 0]
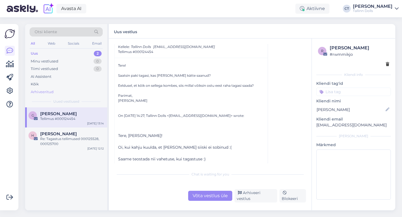
click at [46, 90] on div "Arhiveeritud" at bounding box center [42, 92] width 23 height 6
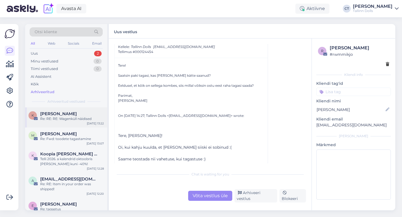
click at [55, 115] on span "[PERSON_NAME]" at bounding box center [58, 113] width 37 height 5
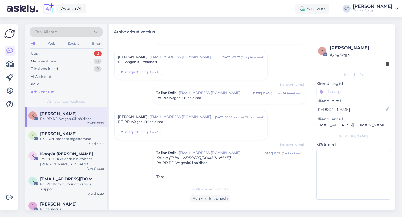
click at [168, 118] on span "[EMAIL_ADDRESS][DOMAIN_NAME]" at bounding box center [182, 116] width 65 height 5
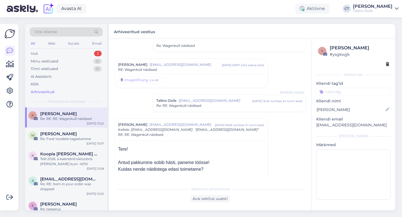
click at [182, 110] on div "Tallinn Dolls [EMAIL_ADDRESS][DOMAIN_NAME] [DATE] 13:45 ( umbes 24 tunni eest )…" at bounding box center [229, 103] width 153 height 17
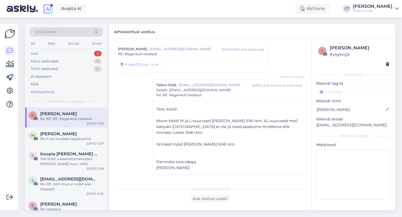
scroll to position [104, 0]
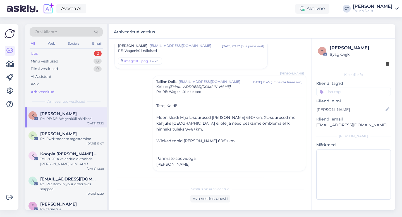
click at [57, 52] on div "Uus 2" at bounding box center [66, 54] width 73 height 8
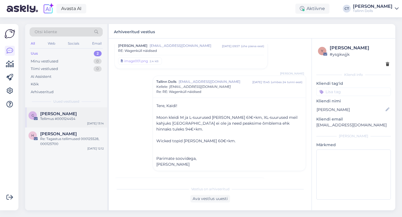
click at [57, 114] on span "[PERSON_NAME]" at bounding box center [58, 113] width 37 height 5
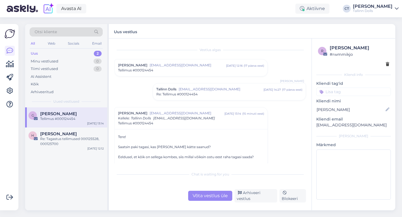
scroll to position [8, 0]
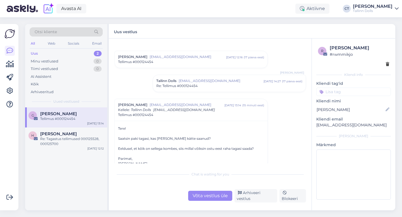
click at [185, 58] on span "[EMAIL_ADDRESS][DOMAIN_NAME]" at bounding box center [188, 56] width 76 height 5
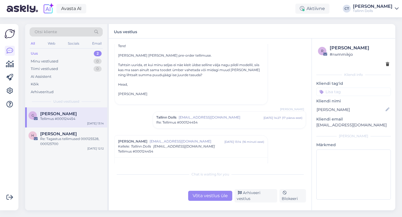
scroll to position [61, 0]
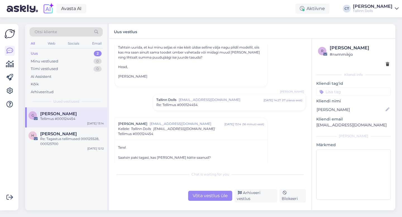
click at [186, 104] on span "Re: Tellimus #000124454" at bounding box center [176, 104] width 41 height 5
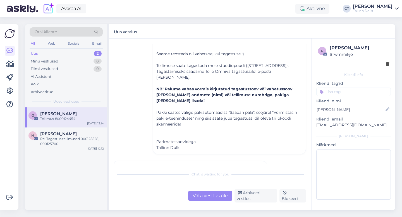
scroll to position [198, 0]
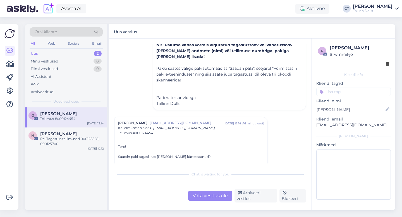
click at [207, 200] on div "Võta vestlus üle" at bounding box center [210, 196] width 44 height 10
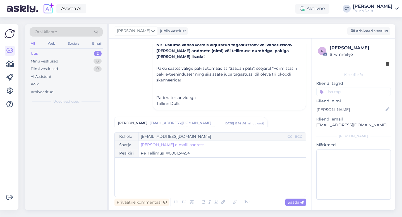
scroll to position [259, 0]
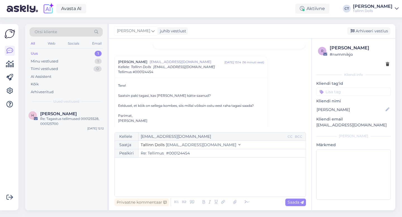
click at [207, 187] on div "﻿" at bounding box center [209, 176] width 185 height 33
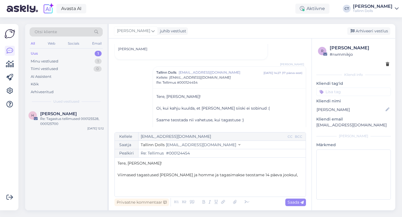
scroll to position [97, 0]
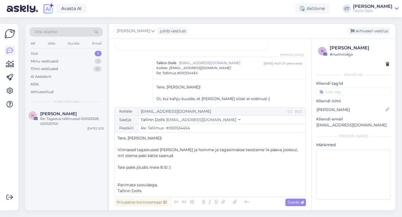
click at [298, 208] on div "Vestlus [PERSON_NAME] [PERSON_NAME][EMAIL_ADDRESS][DOMAIN_NAME] [DATE] 12:16 ( …" at bounding box center [210, 125] width 203 height 172
click at [298, 204] on span "Saada" at bounding box center [295, 202] width 16 height 5
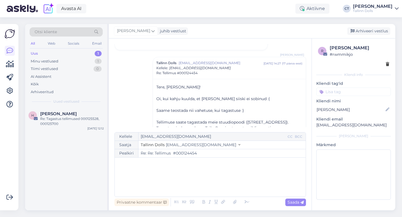
type input "Re: Tellimus #000124454"
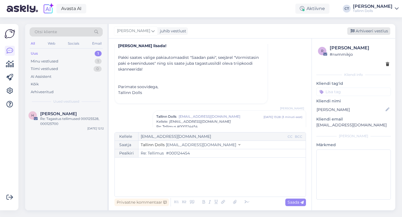
click at [363, 32] on div "Arhiveeri vestlus" at bounding box center [368, 31] width 43 height 8
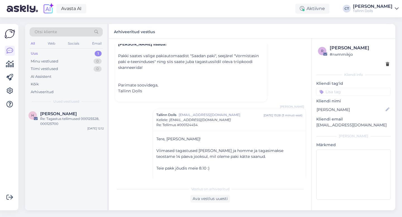
click at [59, 52] on div "Uus 1" at bounding box center [66, 54] width 73 height 8
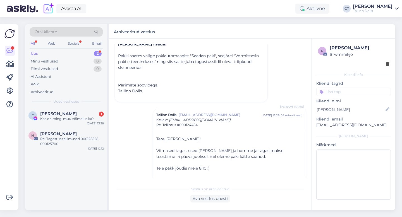
click at [42, 53] on div "Uus 2" at bounding box center [66, 54] width 73 height 8
click at [57, 116] on span "[PERSON_NAME]" at bounding box center [58, 113] width 37 height 5
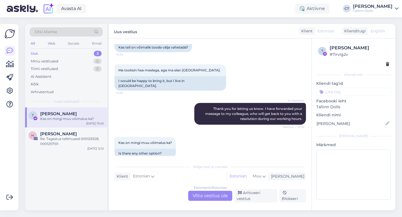
click at [205, 199] on div "Estonian to Estonian Võta vestlus üle" at bounding box center [210, 196] width 44 height 10
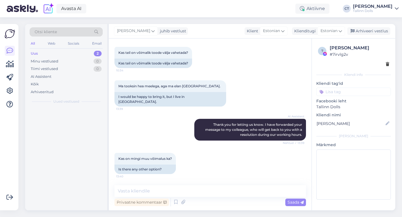
scroll to position [363, 0]
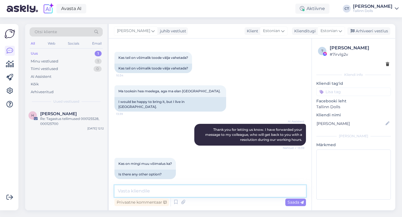
click at [205, 196] on textarea at bounding box center [209, 191] width 191 height 12
type textarea "O"
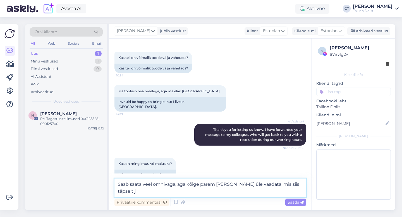
scroll to position [369, 0]
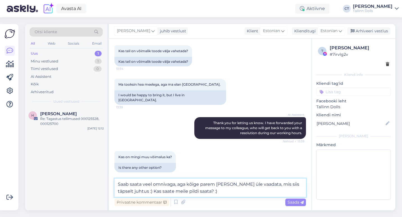
type textarea "Saab saata veel omnivaga, aga kõige parem [PERSON_NAME] üle vaadata, mis siis t…"
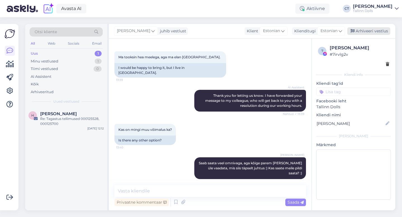
click at [361, 30] on div "Arhiveeri vestlus" at bounding box center [368, 31] width 43 height 8
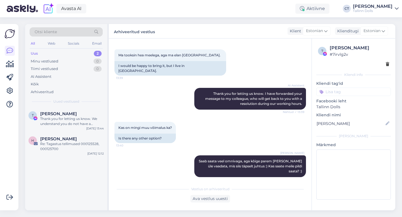
scroll to position [476, 0]
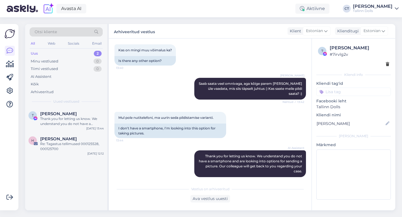
click at [46, 51] on div "Uus 2" at bounding box center [66, 54] width 73 height 8
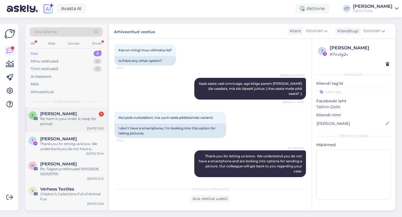
click at [73, 127] on div "E [PERSON_NAME] 1 Re: Item in your order is ready for pickup! [DATE] 13:53" at bounding box center [66, 119] width 82 height 25
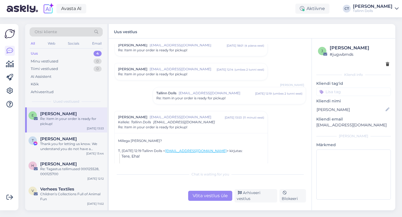
scroll to position [82, 0]
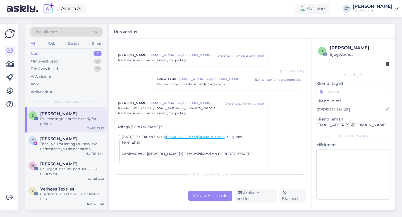
click at [211, 197] on div "Võta vestlus üle" at bounding box center [210, 196] width 44 height 10
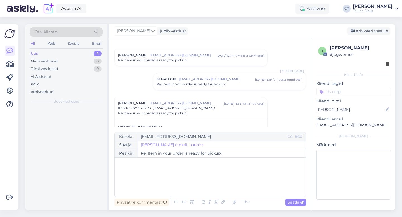
scroll to position [135, 0]
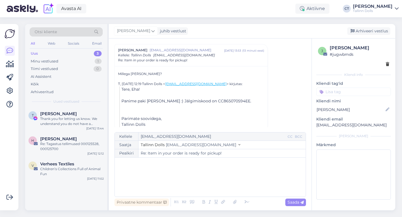
click at [209, 183] on div "﻿" at bounding box center [209, 176] width 185 height 33
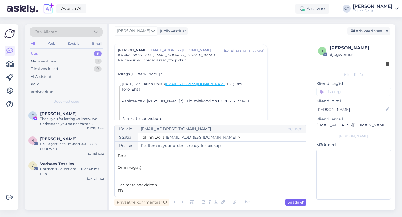
click at [295, 203] on span "Saada" at bounding box center [295, 202] width 16 height 5
type input "Re: Re: Item in your order is ready for pickup!"
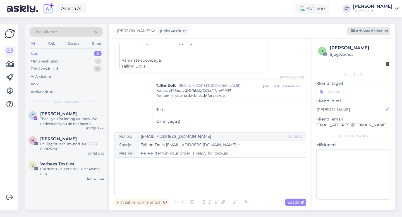
click at [362, 32] on div "Arhiveeri vestlus" at bounding box center [368, 31] width 43 height 8
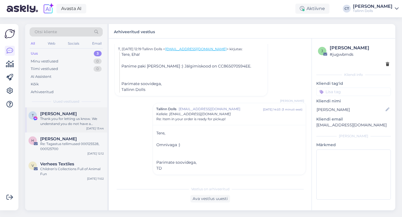
click at [49, 117] on div "Thank you for letting us know. We understand you do not have a smartphone and a…" at bounding box center [72, 121] width 64 height 10
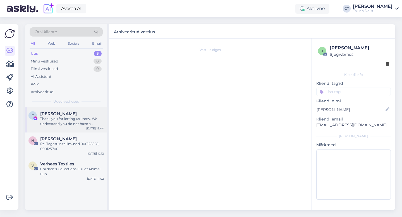
scroll to position [495, 0]
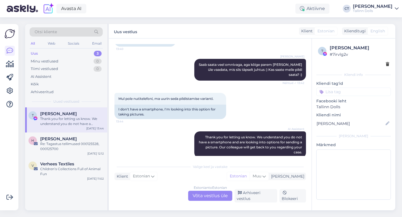
click at [199, 198] on div "Estonian to Estonian Võta vestlus üle" at bounding box center [210, 196] width 44 height 10
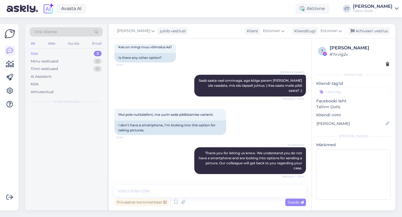
scroll to position [474, 0]
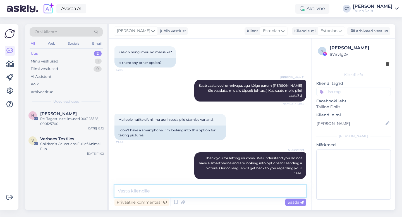
click at [201, 193] on textarea at bounding box center [209, 191] width 191 height 12
type textarea "A"
type textarea "Aitäh :)"
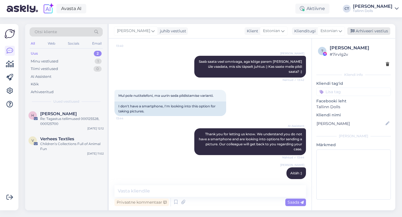
click at [373, 30] on div "Arhiveeri vestlus" at bounding box center [368, 31] width 43 height 8
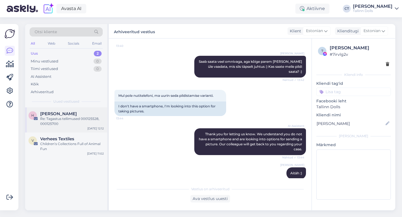
click at [55, 131] on div "H [PERSON_NAME] Re: Tagastus tellimused 000125528, 000125700 [DATE] 12:12" at bounding box center [66, 119] width 82 height 25
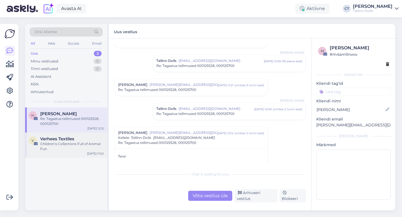
click at [59, 144] on div "Children’s Collections Full of Animal Fun" at bounding box center [72, 146] width 64 height 10
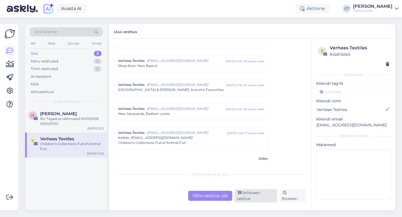
click at [255, 198] on div "Arhiveeri vestlus" at bounding box center [255, 195] width 43 height 13
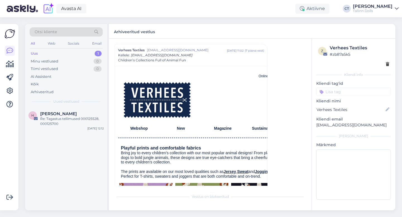
click at [68, 112] on span "[PERSON_NAME]" at bounding box center [58, 113] width 37 height 5
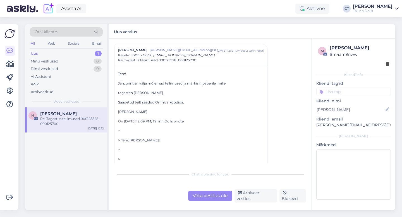
scroll to position [119, 0]
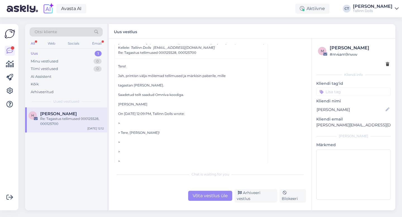
click at [39, 54] on div "Uus 1" at bounding box center [66, 54] width 73 height 8
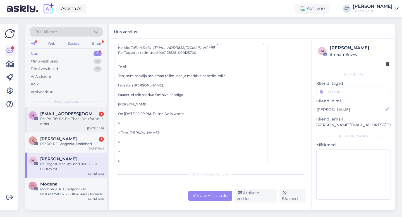
click at [63, 125] on div "Re: Re: RE: Re: Re: Thank You for Your order!" at bounding box center [72, 121] width 64 height 10
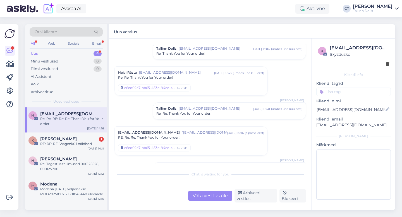
scroll to position [0, 0]
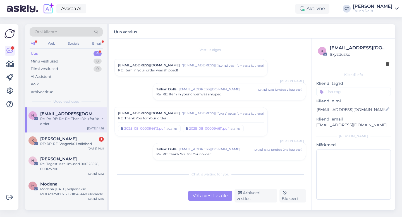
click at [177, 68] on div "RE: Item in your order was shipped!" at bounding box center [191, 70] width 146 height 5
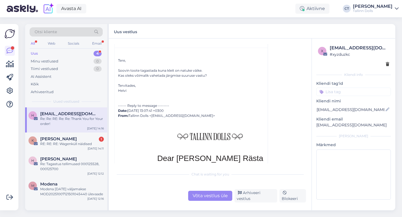
scroll to position [121, 0]
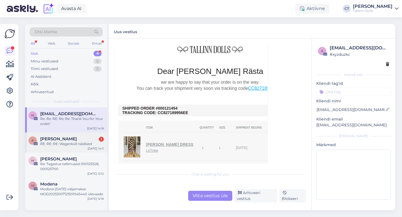
click at [64, 148] on div "K [PERSON_NAME] 1 RE: RE: RE: Wagenküll näidised [DATE] 14:11" at bounding box center [66, 143] width 82 height 20
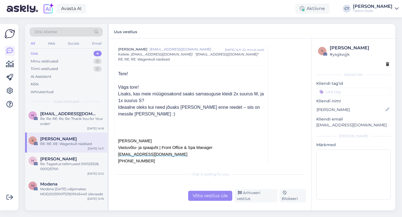
scroll to position [220, 0]
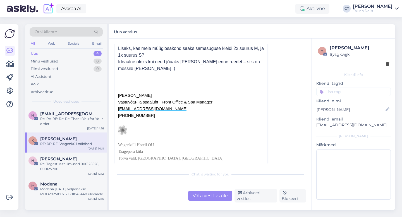
click at [215, 195] on div "Võta vestlus üle" at bounding box center [210, 196] width 44 height 10
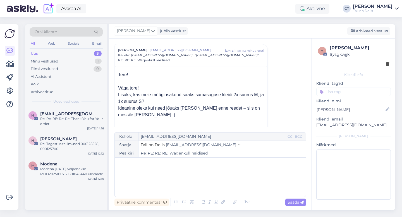
click at [215, 182] on div "﻿" at bounding box center [209, 176] width 185 height 33
click at [297, 205] on div "Saada" at bounding box center [295, 203] width 21 height 8
type input "Re: RE: RE: RE: Wagenküll näidised"
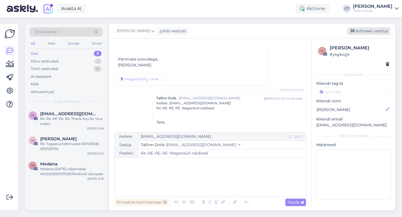
click at [369, 33] on div "Arhiveeri vestlus" at bounding box center [368, 31] width 43 height 8
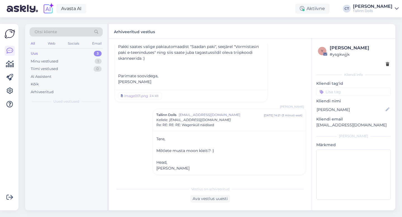
scroll to position [504, 0]
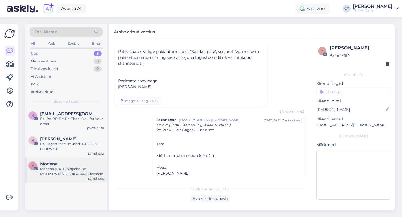
click at [51, 172] on div "Modena [DATE] väljamakse MOD20251007121501045440 ülevaade" at bounding box center [72, 172] width 64 height 10
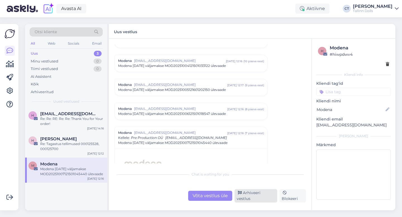
click at [246, 196] on div "Arhiveeri vestlus" at bounding box center [255, 195] width 43 height 13
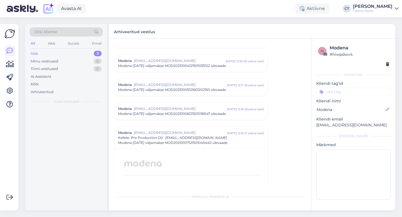
scroll to position [2450, 0]
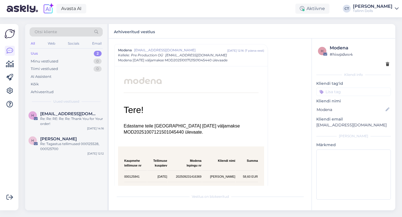
click at [275, 47] on div "Vestlus algas Modena [EMAIL_ADDRESS][DOMAIN_NAME] [DATE] 12:16 ( 5 kuu eest ) […" at bounding box center [212, 115] width 196 height 142
click at [280, 55] on div "Vestlus algas Modena [EMAIL_ADDRESS][DOMAIN_NAME] [DATE] 12:16 ( 5 kuu eest ) […" at bounding box center [212, 115] width 196 height 142
click at [43, 56] on div "Uus 2" at bounding box center [66, 54] width 73 height 8
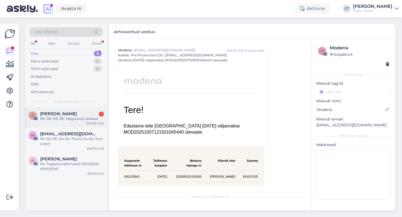
click at [61, 113] on span "[PERSON_NAME]" at bounding box center [58, 113] width 37 height 5
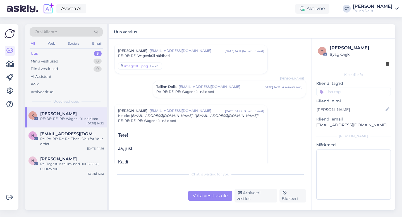
scroll to position [208, 0]
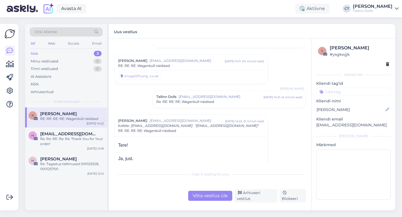
click at [201, 69] on div "[PERSON_NAME] [EMAIL_ADDRESS][DOMAIN_NAME] [DATE] 14:11 ( 14 minuti eest ) RE: …" at bounding box center [191, 69] width 146 height 22
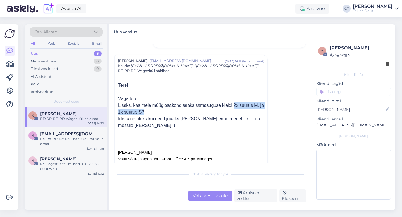
drag, startPoint x: 233, startPoint y: 105, endPoint x: 234, endPoint y: 111, distance: 6.7
click at [234, 111] on p "Lisaks, kas meie müügiosakond saaks samasuguse kleidi 2x suurus M, ja 1x suurus…" at bounding box center [191, 108] width 146 height 13
copy span "2x suurus M, ja 1x suurus S?"
click at [179, 132] on p at bounding box center [191, 132] width 146 height 7
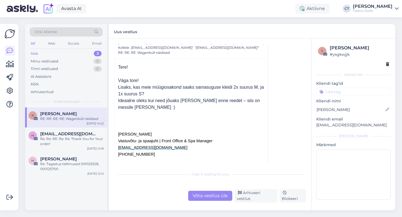
scroll to position [227, 0]
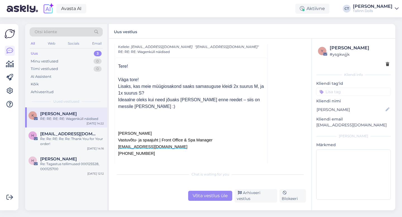
click at [214, 195] on div "Võta vestlus üle" at bounding box center [210, 196] width 44 height 10
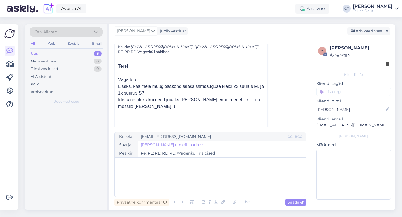
scroll to position [593, 0]
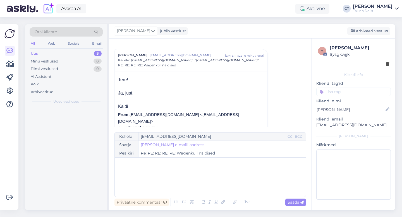
click at [216, 186] on div "﻿" at bounding box center [209, 176] width 185 height 33
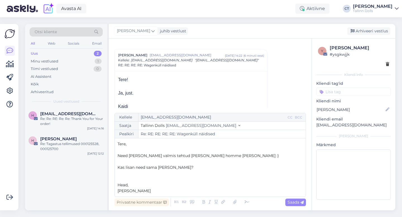
click at [131, 185] on p "Head," at bounding box center [209, 185] width 185 height 6
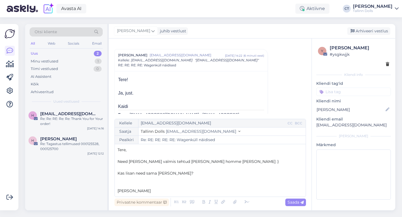
click at [193, 176] on p "Kas lisan need sama [PERSON_NAME]?" at bounding box center [209, 173] width 185 height 6
click at [292, 202] on span "Saada" at bounding box center [295, 202] width 16 height 5
type input "Re: Re: RE: RE: RE: RE: Wagenküll näidised"
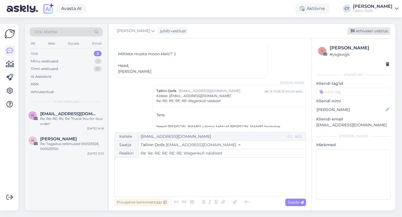
click at [370, 31] on div "Arhiveeri vestlus" at bounding box center [368, 31] width 43 height 8
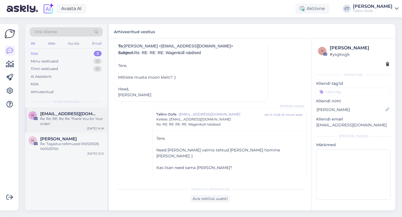
click at [66, 121] on div "Re: Re: RE: Re: Re: Thank You for Your order!" at bounding box center [72, 121] width 64 height 10
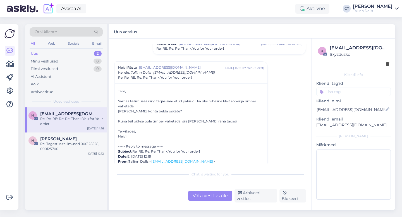
scroll to position [331, 0]
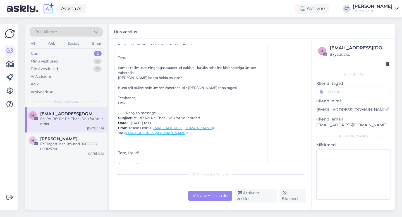
click at [52, 51] on div "Uus 2" at bounding box center [66, 54] width 73 height 8
click at [47, 91] on div "Arhiveeritud" at bounding box center [42, 92] width 23 height 6
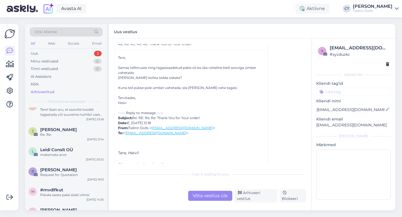
scroll to position [1211, 0]
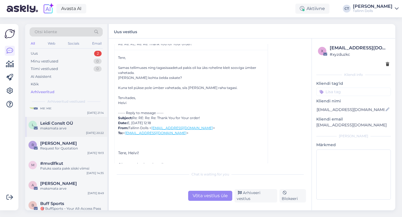
click at [63, 128] on div "maksmata arve" at bounding box center [72, 128] width 64 height 5
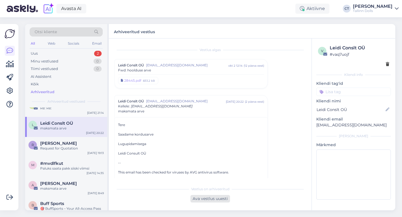
click at [202, 202] on div "Ava vestlus uuesti" at bounding box center [210, 199] width 40 height 8
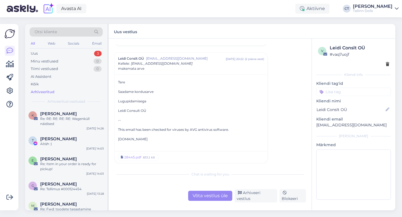
click at [202, 199] on div "Võta vestlus üle" at bounding box center [210, 196] width 44 height 10
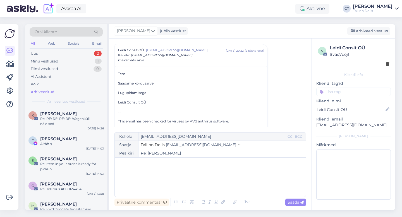
click at [203, 190] on div "﻿" at bounding box center [209, 176] width 185 height 33
click at [38, 52] on div "Uus 2" at bounding box center [66, 54] width 73 height 8
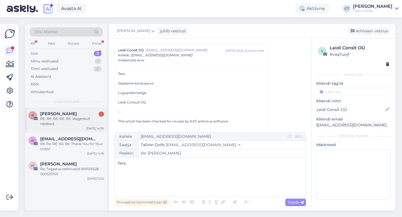
click at [57, 117] on div "RE: RE: RE: RE: RE: Wagenküll näidised" at bounding box center [72, 121] width 64 height 10
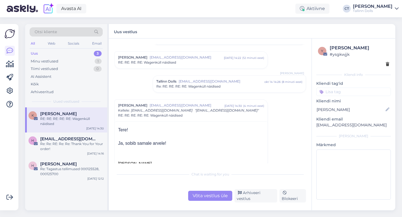
scroll to position [272, 0]
click at [254, 196] on div "Arhiveeri vestlus" at bounding box center [255, 195] width 43 height 13
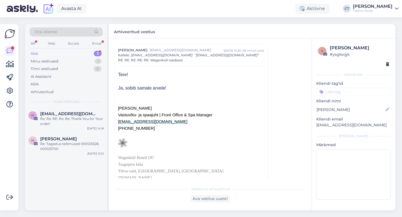
click at [36, 52] on div "Uus" at bounding box center [34, 54] width 7 height 6
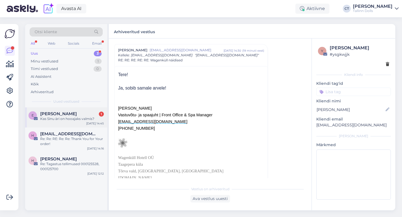
click at [51, 122] on div "E [PERSON_NAME] 1 Kas Sinu äri on hooajaks valmis? [DATE] 14:45" at bounding box center [66, 117] width 82 height 20
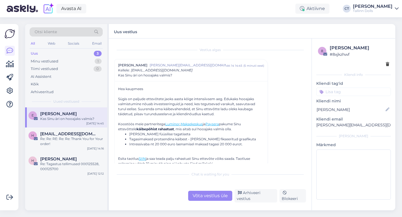
scroll to position [8, 0]
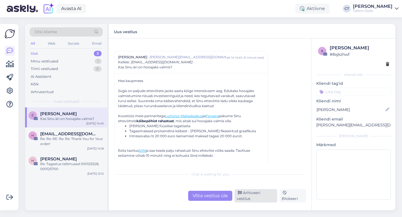
click at [254, 198] on div "Arhiveeri vestlus" at bounding box center [255, 195] width 43 height 13
